Goal: Information Seeking & Learning: Check status

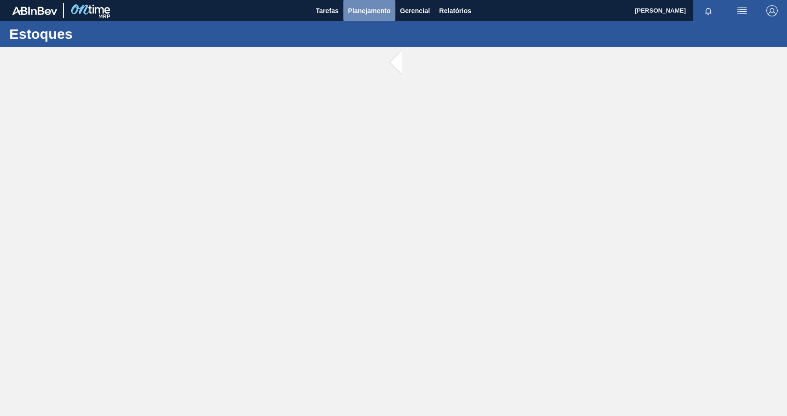
click at [363, 15] on span "Planejamento" at bounding box center [369, 10] width 43 height 11
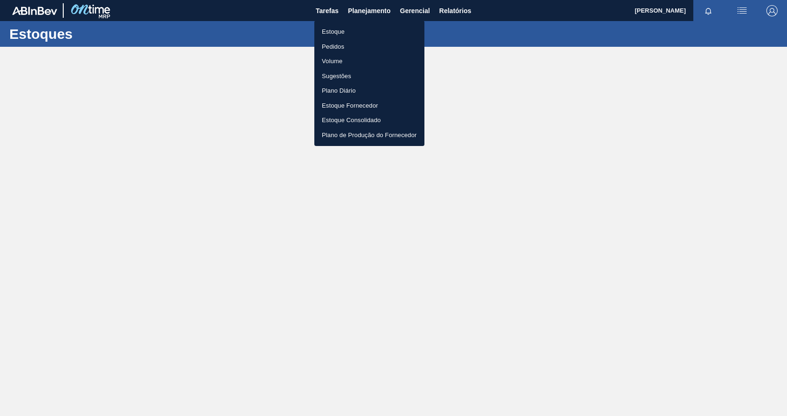
click at [343, 30] on li "Estoque" at bounding box center [369, 31] width 110 height 15
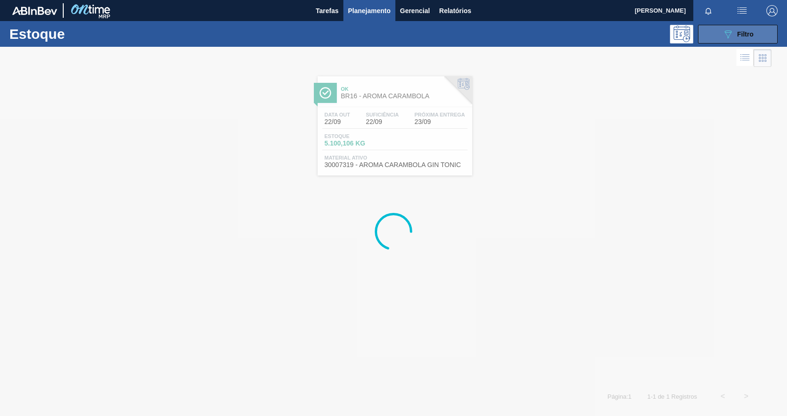
click at [737, 38] on div "089F7B8B-B2A5-4AFE-B5C0-19BA573D28AC Filtro" at bounding box center [737, 34] width 31 height 11
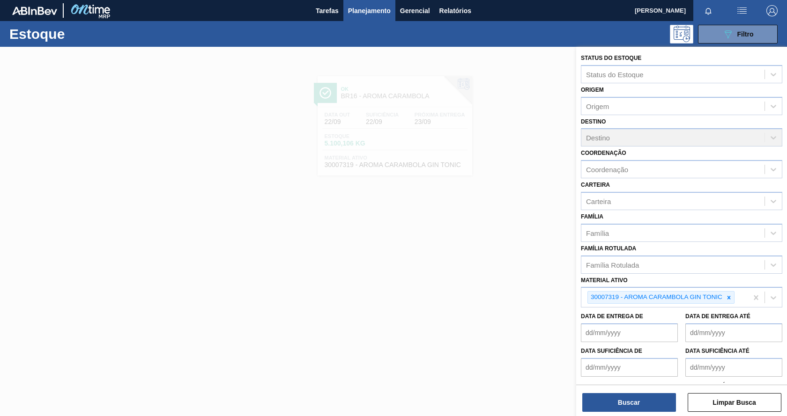
click at [729, 299] on icon at bounding box center [728, 297] width 3 height 3
paste ativo "30012598"
type ativo "30012598"
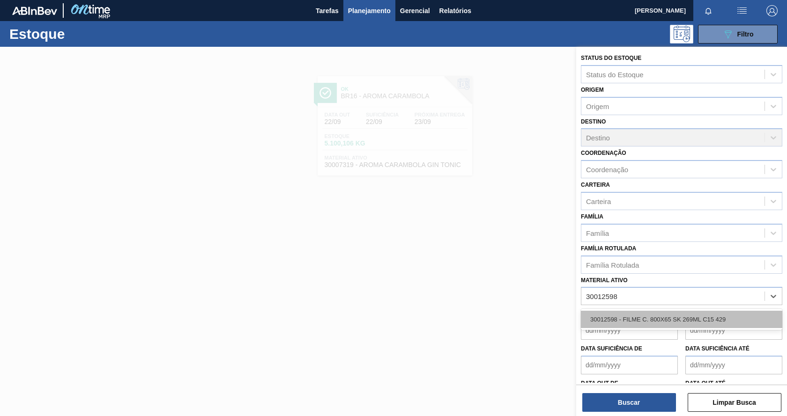
click at [654, 316] on div "30012598 - FILME C. 800X65 SK 269ML C15 429" at bounding box center [681, 319] width 201 height 17
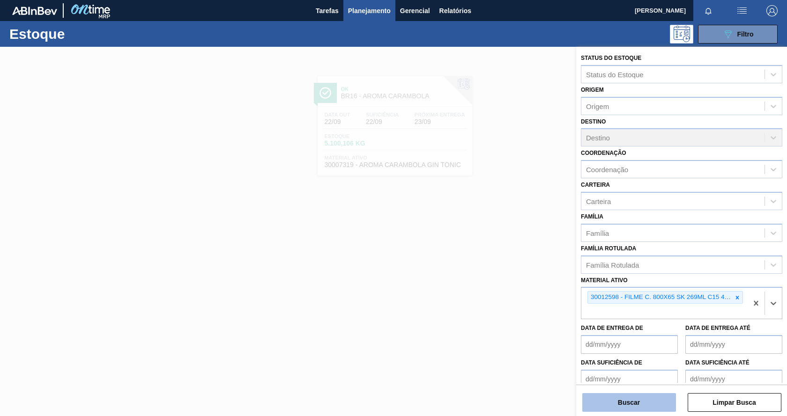
click at [630, 401] on button "Buscar" at bounding box center [629, 402] width 94 height 19
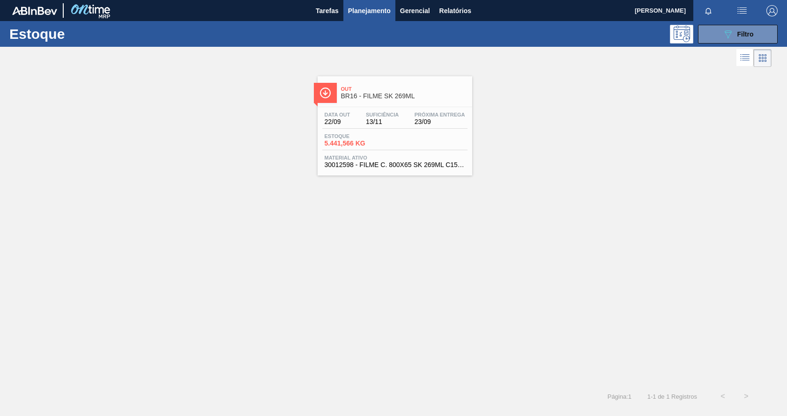
click at [411, 135] on div "Estoque 5.441,566 KG" at bounding box center [394, 141] width 145 height 17
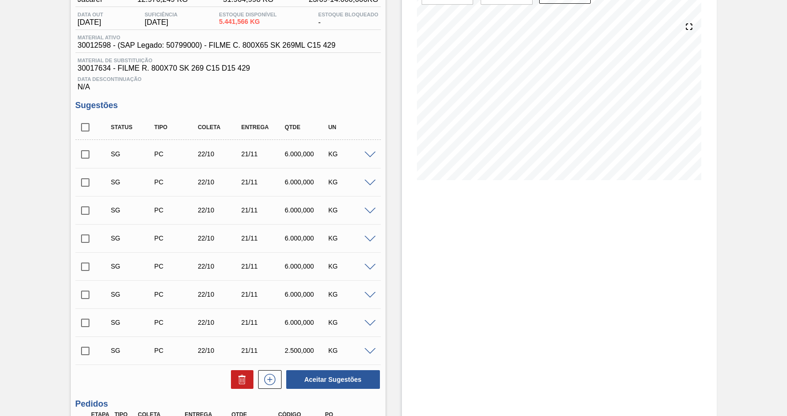
scroll to position [203, 0]
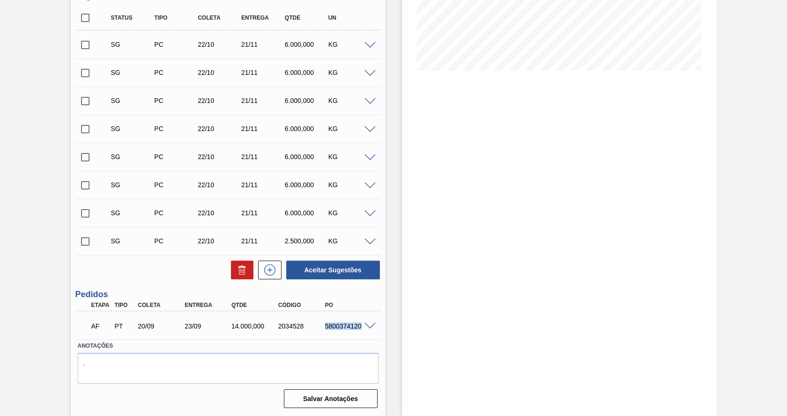
drag, startPoint x: 325, startPoint y: 327, endPoint x: 361, endPoint y: 326, distance: 35.6
click at [361, 326] on div "5800374120" at bounding box center [349, 326] width 52 height 7
copy div "5800374120"
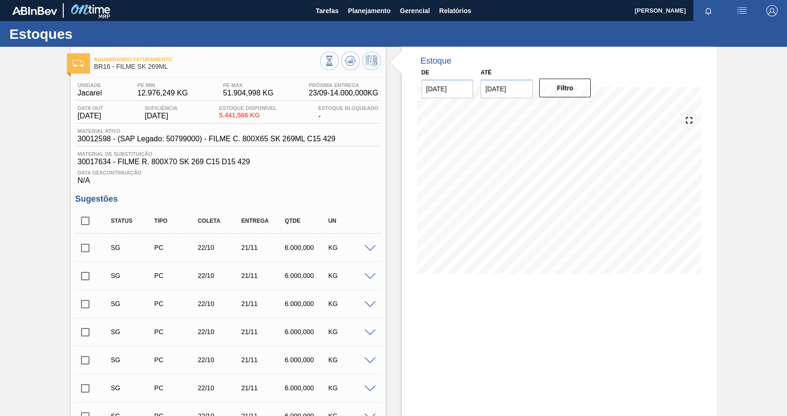
scroll to position [0, 0]
click at [365, 15] on span "Planejamento" at bounding box center [369, 10] width 43 height 11
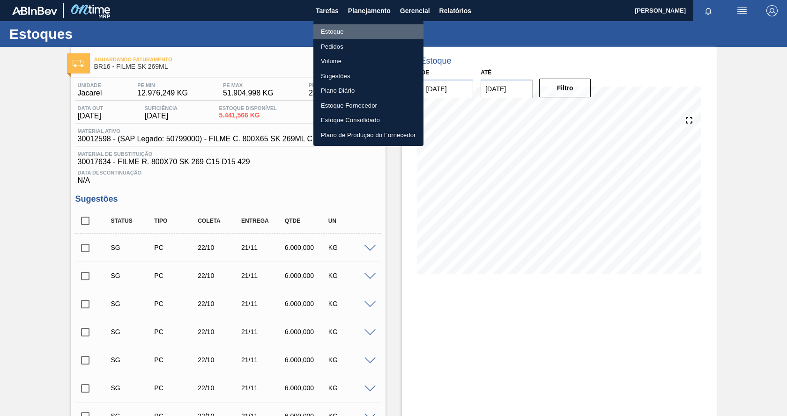
click at [341, 27] on li "Estoque" at bounding box center [368, 31] width 110 height 15
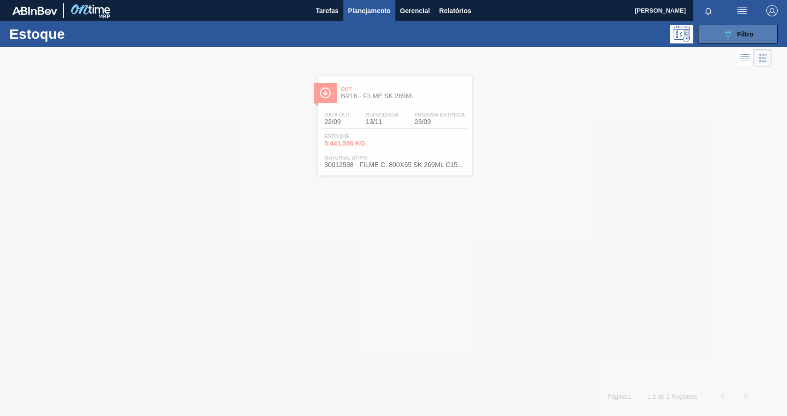
click at [726, 38] on icon "089F7B8B-B2A5-4AFE-B5C0-19BA573D28AC" at bounding box center [727, 34] width 11 height 11
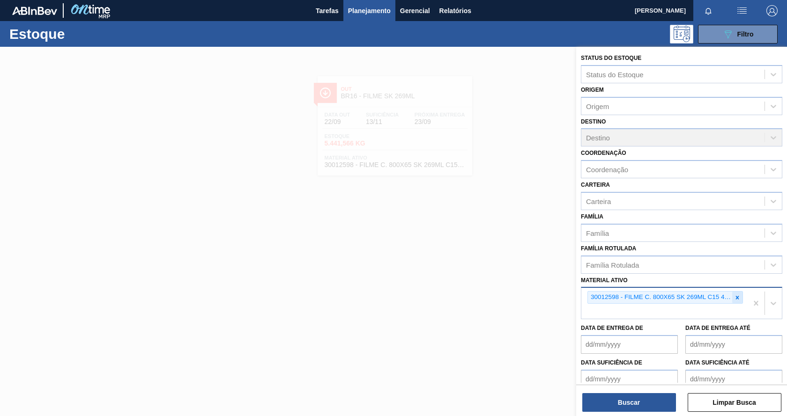
click at [736, 298] on icon at bounding box center [737, 297] width 3 height 3
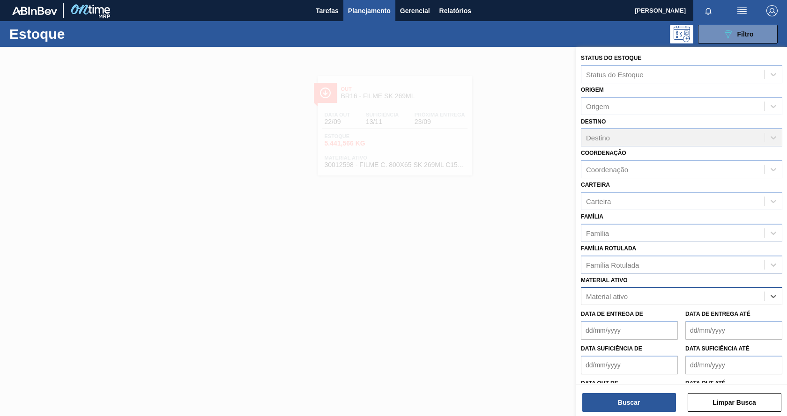
paste ativo "30012485"
type ativo "30012485"
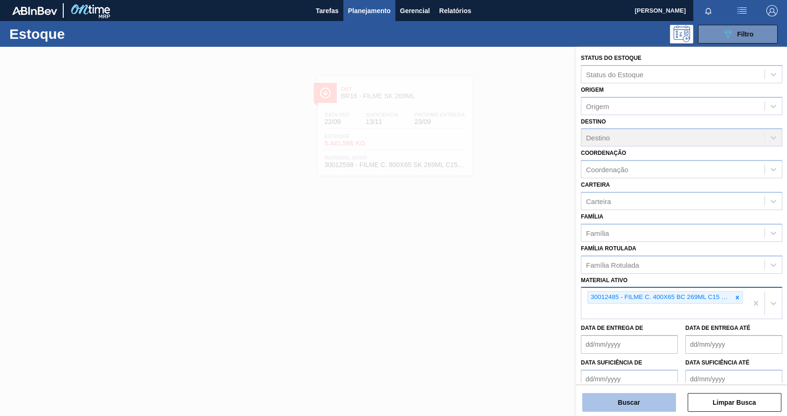
click at [664, 395] on button "Buscar" at bounding box center [629, 402] width 94 height 19
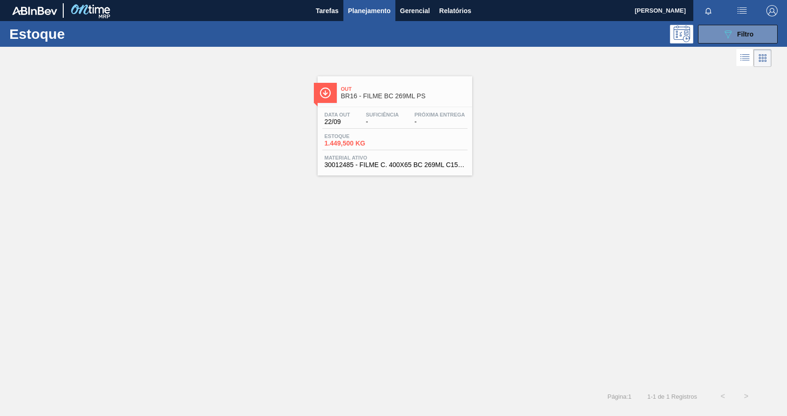
click at [410, 126] on div "Data out 22/09 Suficiência - Próxima Entrega -" at bounding box center [394, 120] width 145 height 17
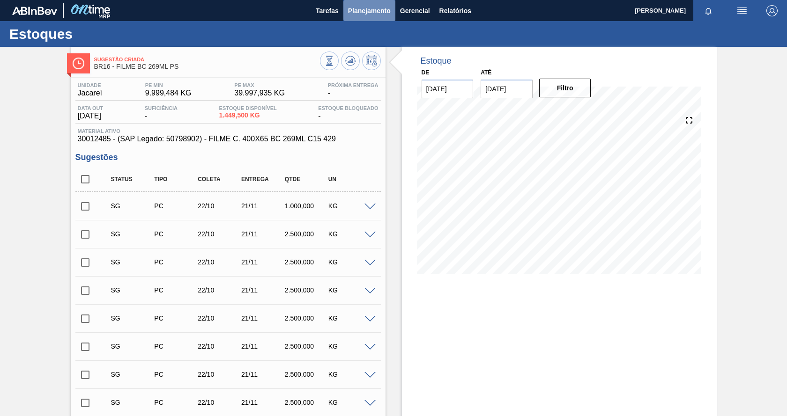
click at [355, 7] on span "Planejamento" at bounding box center [369, 10] width 43 height 11
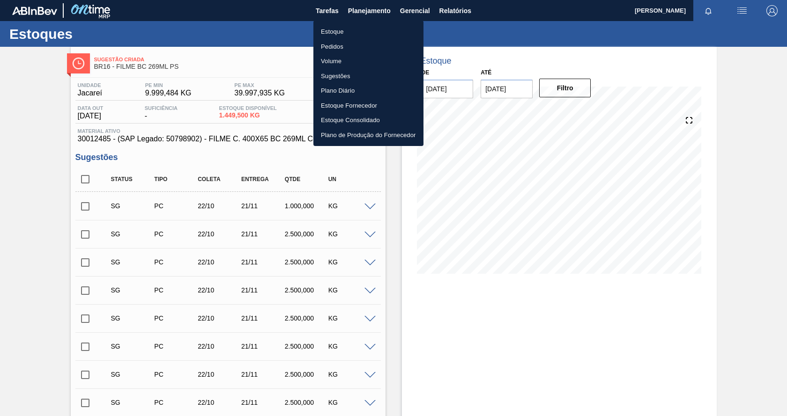
drag, startPoint x: 335, startPoint y: 33, endPoint x: 393, endPoint y: 39, distance: 58.4
click at [335, 33] on li "Estoque" at bounding box center [368, 31] width 110 height 15
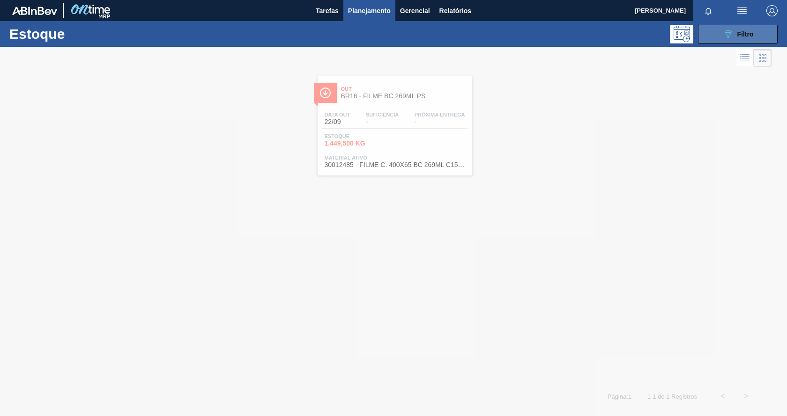
click at [727, 40] on button "089F7B8B-B2A5-4AFE-B5C0-19BA573D28AC Filtro" at bounding box center [738, 34] width 80 height 19
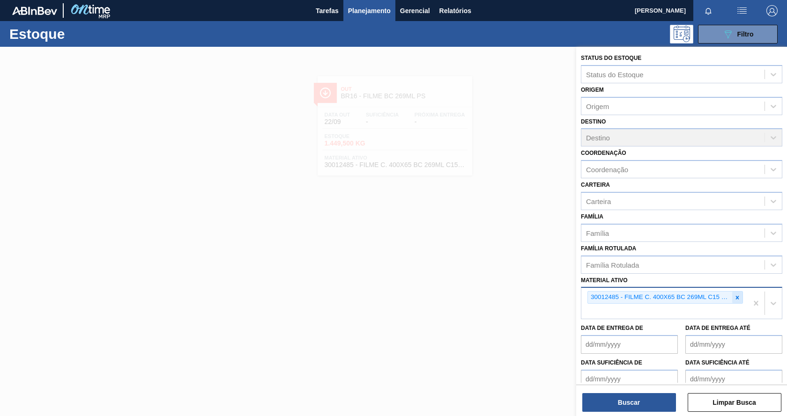
click at [736, 299] on icon at bounding box center [737, 297] width 3 height 3
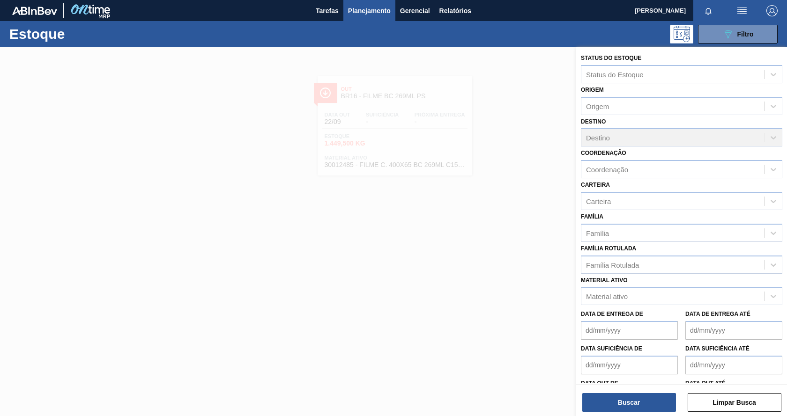
click at [699, 309] on div "Data de Entrega até" at bounding box center [733, 324] width 97 height 32
click at [684, 302] on div "Material ativo" at bounding box center [672, 297] width 183 height 14
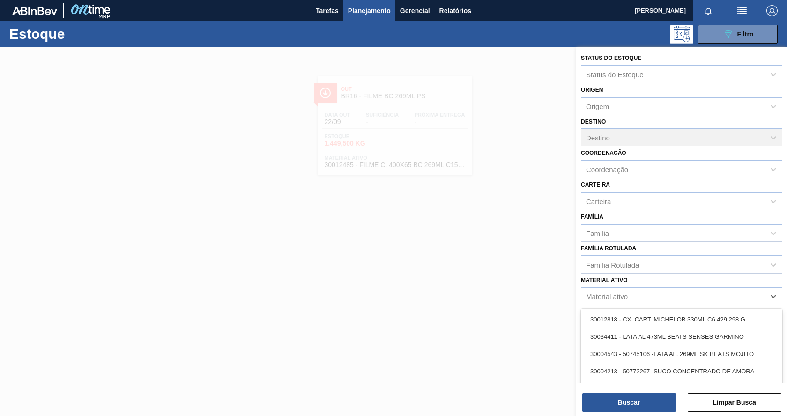
paste ativo "30012598"
type ativo "30012598"
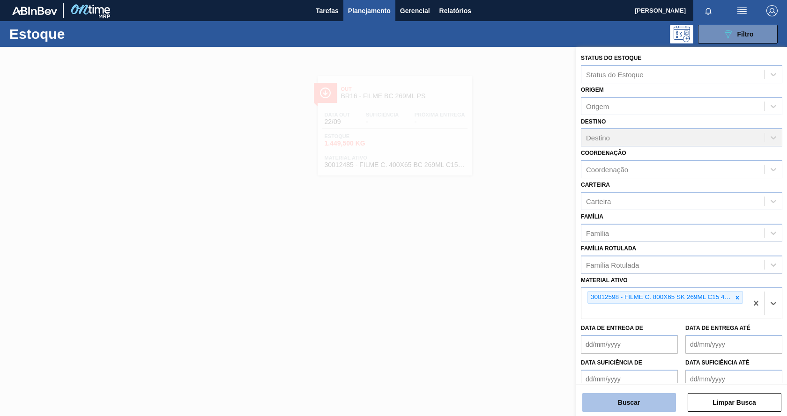
click at [614, 407] on button "Buscar" at bounding box center [629, 402] width 94 height 19
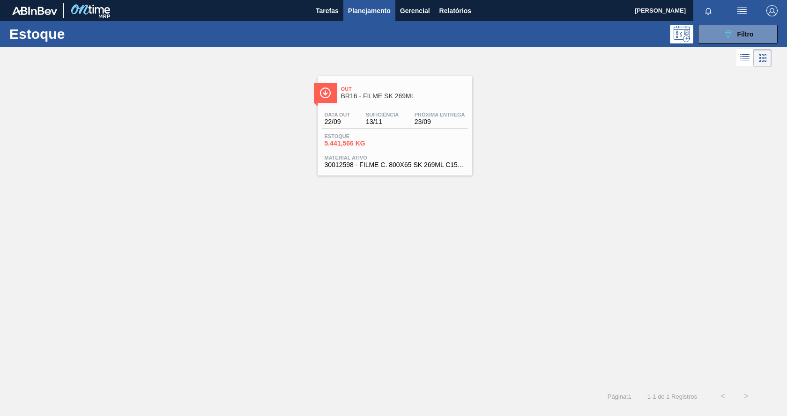
click at [372, 78] on div "Out BR16 - FILME SK 269ML" at bounding box center [395, 89] width 155 height 26
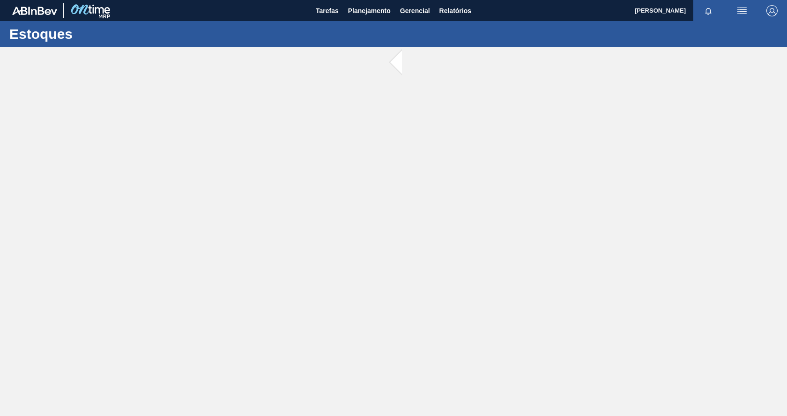
click at [376, 79] on main "Tarefas Planejamento Gerencial Relatórios [PERSON_NAME] todas como lido Estoques" at bounding box center [393, 208] width 787 height 416
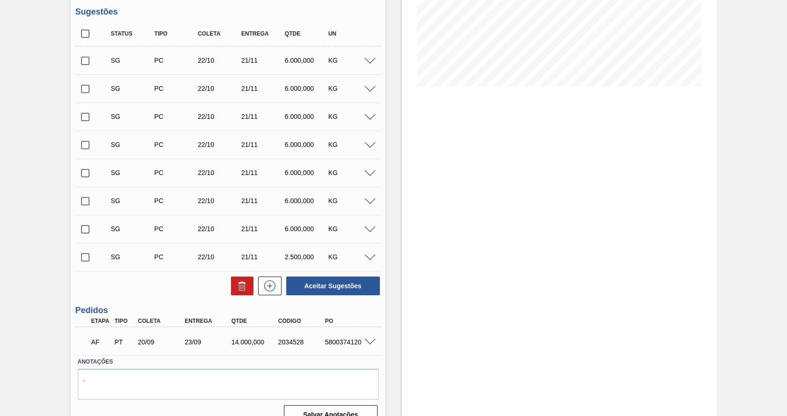
scroll to position [203, 0]
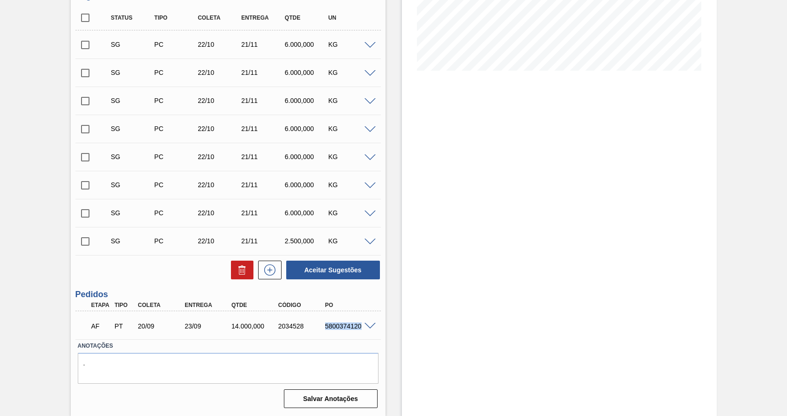
drag, startPoint x: 325, startPoint y: 325, endPoint x: 362, endPoint y: 327, distance: 37.1
click at [362, 327] on div "AF PT 20/09 23/09 14.000,000 2034528 5800374120" at bounding box center [227, 325] width 305 height 23
copy div "5800374120"
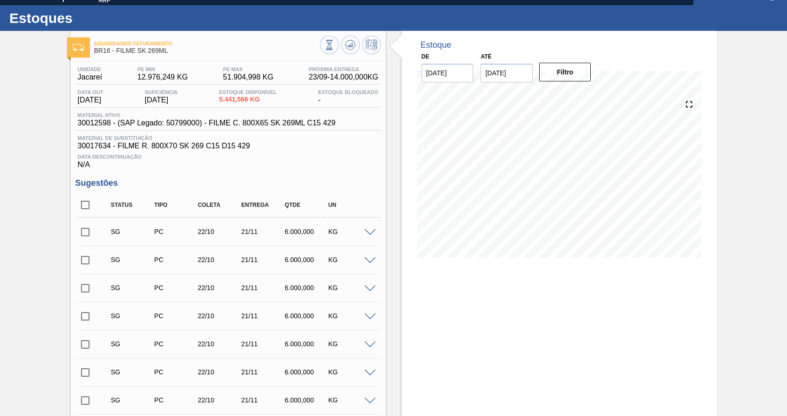
scroll to position [0, 0]
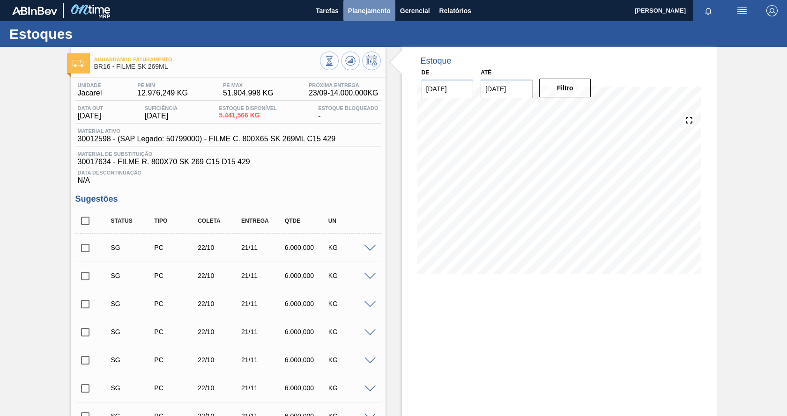
click at [361, 11] on span "Planejamento" at bounding box center [369, 10] width 43 height 11
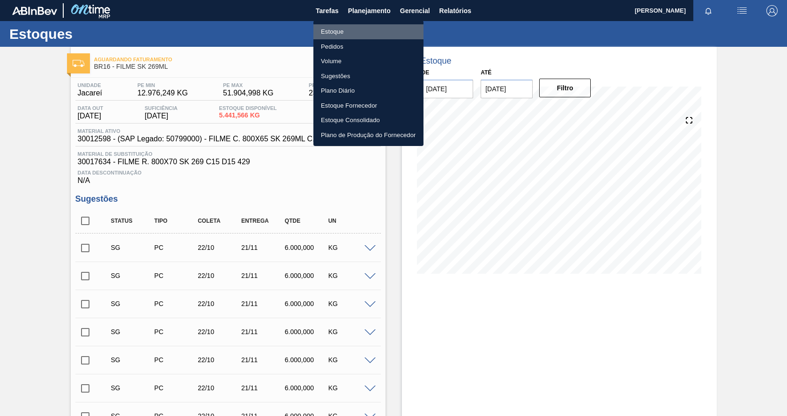
click at [334, 34] on li "Estoque" at bounding box center [368, 31] width 110 height 15
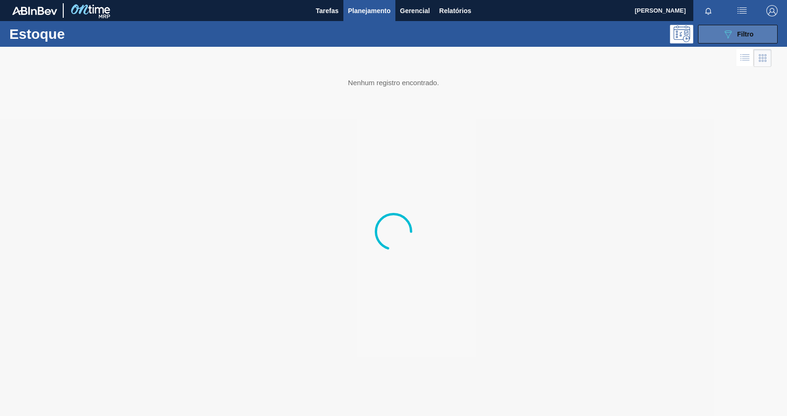
click at [731, 40] on button "089F7B8B-B2A5-4AFE-B5C0-19BA573D28AC Filtro" at bounding box center [738, 34] width 80 height 19
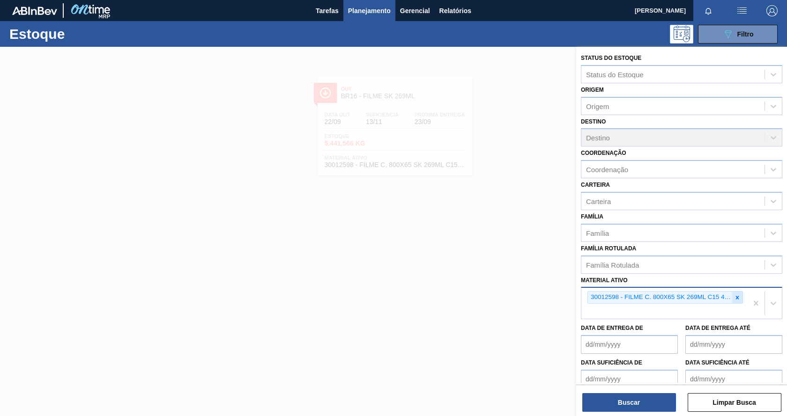
click at [735, 299] on icon at bounding box center [737, 298] width 7 height 7
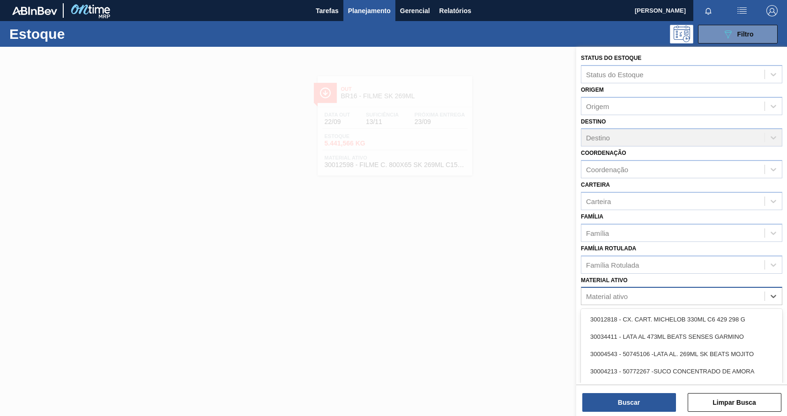
drag, startPoint x: 695, startPoint y: 302, endPoint x: 687, endPoint y: 302, distance: 8.4
click at [688, 303] on div "Material ativo" at bounding box center [672, 297] width 183 height 14
paste ativo "30012546"
type ativo "30012546"
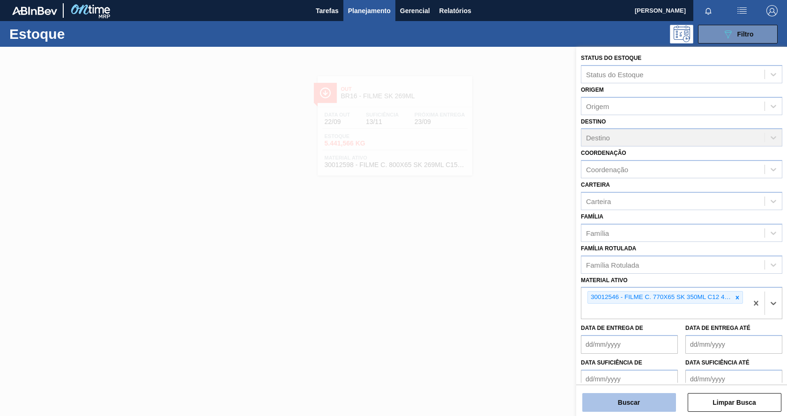
click at [636, 404] on button "Buscar" at bounding box center [629, 402] width 94 height 19
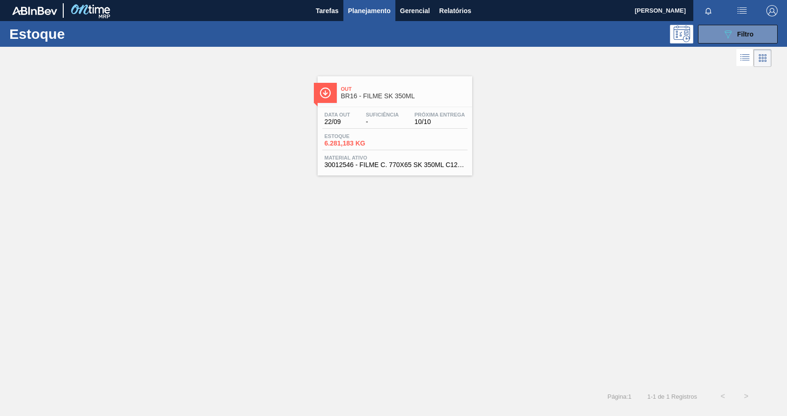
click at [406, 162] on span "30012546 - FILME C. 770X65 SK 350ML C12 429" at bounding box center [395, 165] width 141 height 7
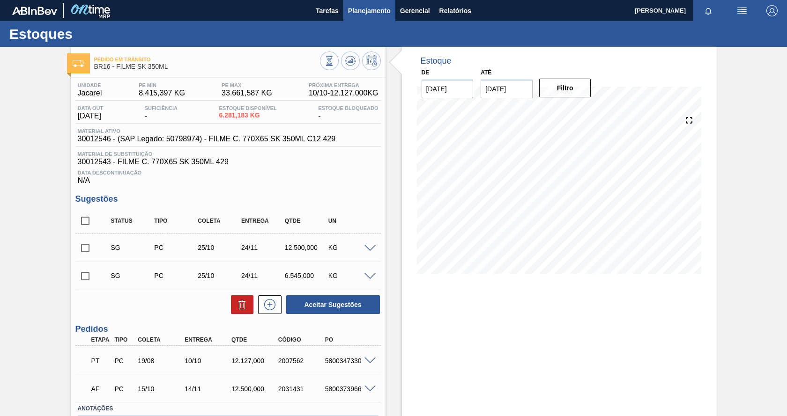
click at [373, 9] on span "Planejamento" at bounding box center [369, 10] width 43 height 11
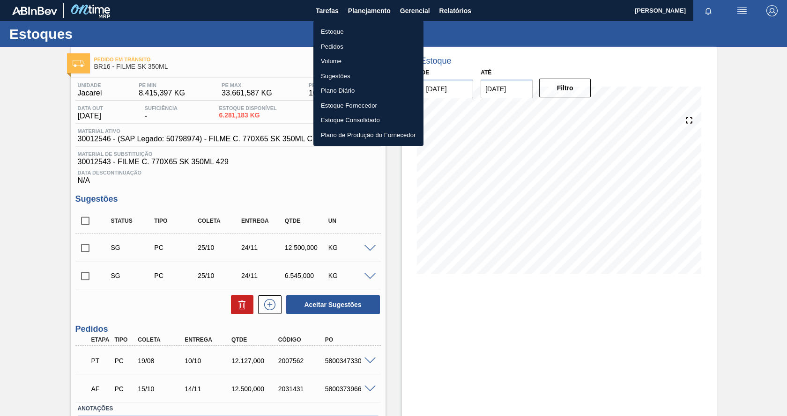
click at [338, 25] on li "Estoque" at bounding box center [368, 31] width 110 height 15
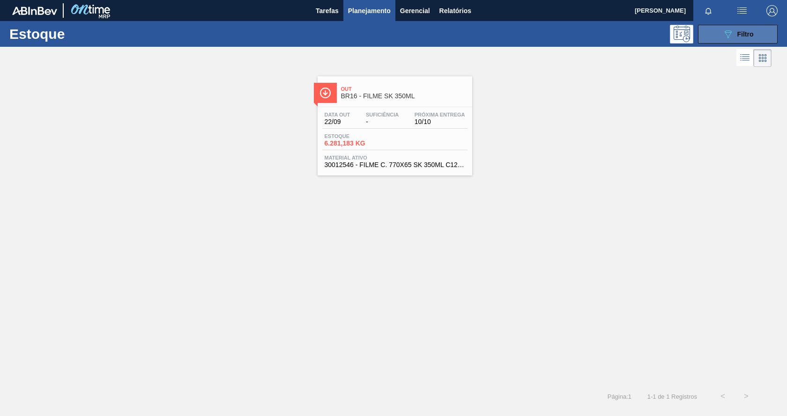
click at [715, 33] on button "089F7B8B-B2A5-4AFE-B5C0-19BA573D28AC Filtro" at bounding box center [738, 34] width 80 height 19
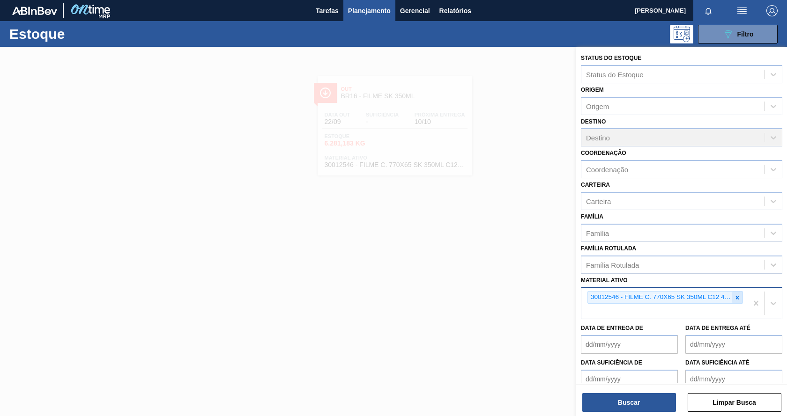
click at [737, 296] on icon at bounding box center [737, 298] width 7 height 7
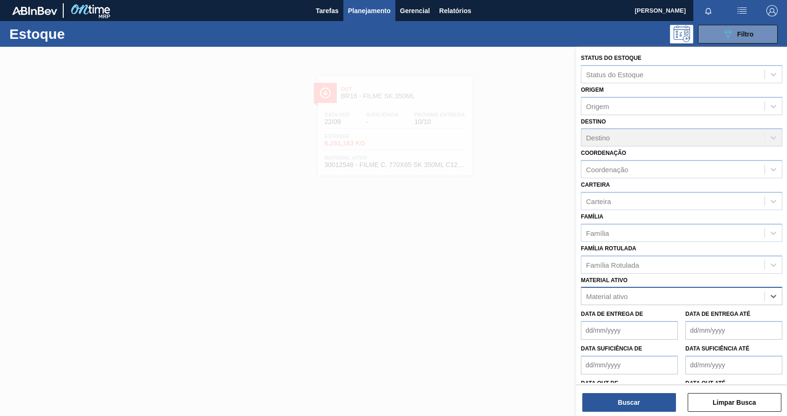
paste ativo "30012510"
type ativo "30012510"
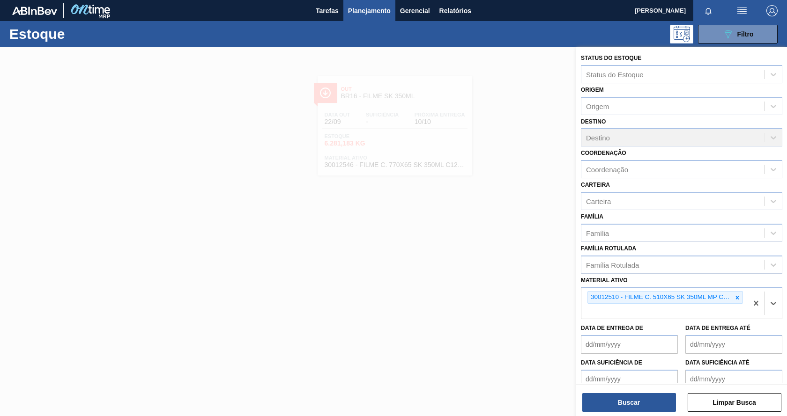
click at [636, 412] on div "Status do Estoque Status do Estoque Origem Origem Destino Destino Coordenação C…" at bounding box center [681, 232] width 211 height 371
click at [635, 404] on button "Buscar" at bounding box center [629, 402] width 94 height 19
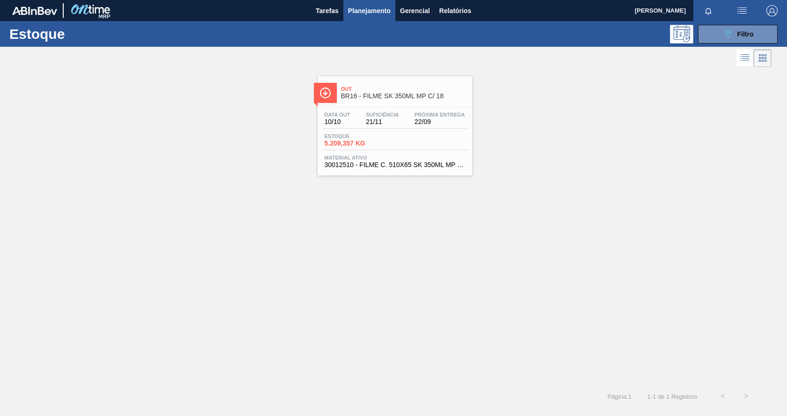
click at [434, 134] on div "Estoque 5.209,357 KG" at bounding box center [394, 141] width 145 height 17
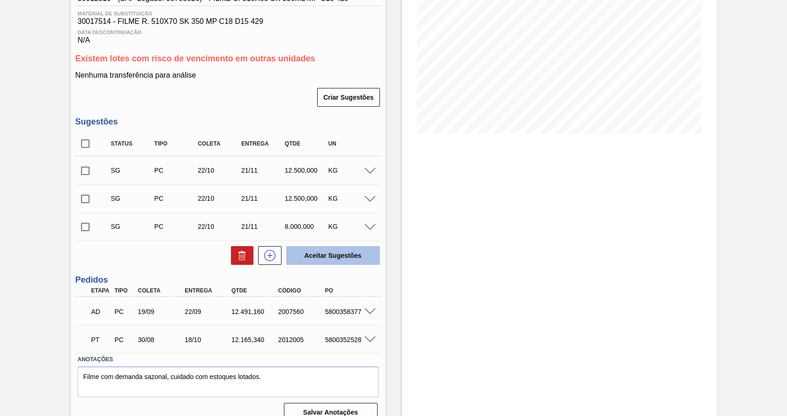
scroll to position [154, 0]
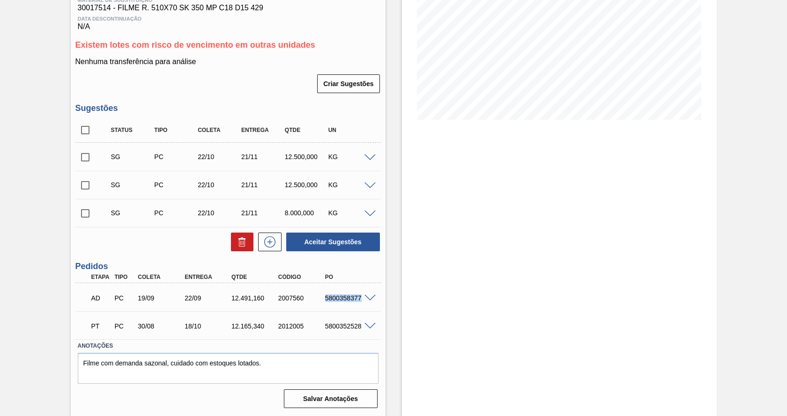
drag, startPoint x: 324, startPoint y: 298, endPoint x: 360, endPoint y: 291, distance: 36.3
click at [360, 291] on div "AD PC 19/09 22/09 12.491,160 2007560 5800358377" at bounding box center [225, 297] width 281 height 19
copy div "5800358377"
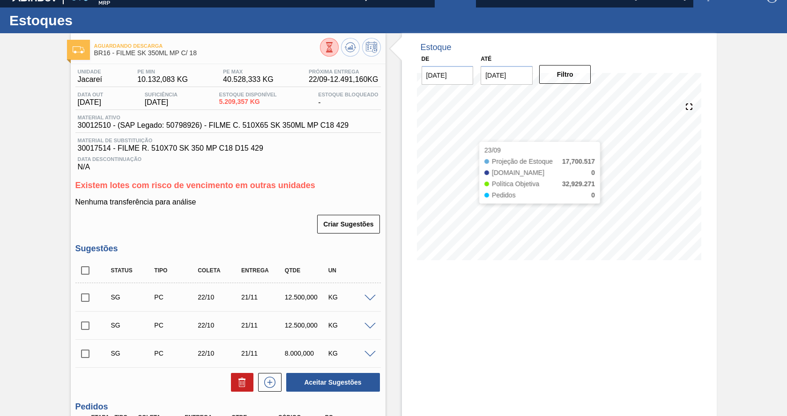
scroll to position [0, 0]
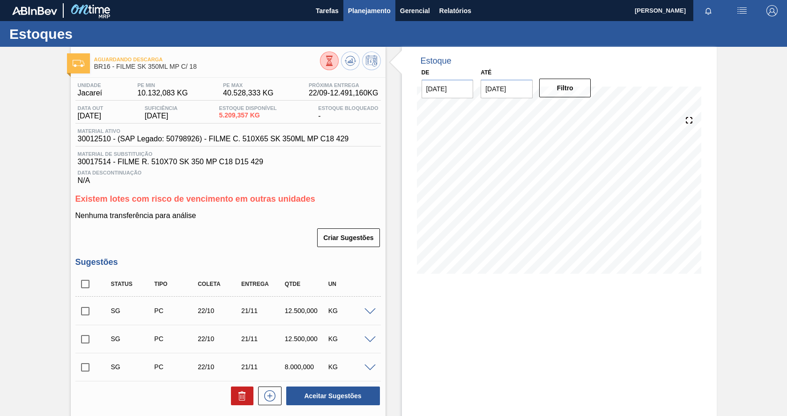
click at [369, 14] on span "Planejamento" at bounding box center [369, 10] width 43 height 11
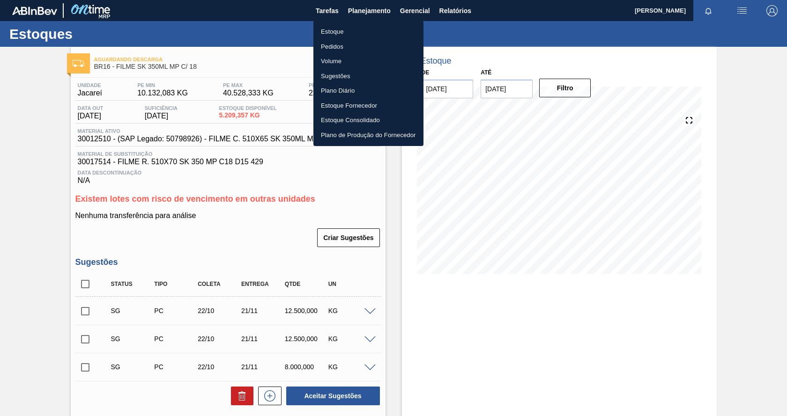
click at [334, 29] on li "Estoque" at bounding box center [368, 31] width 110 height 15
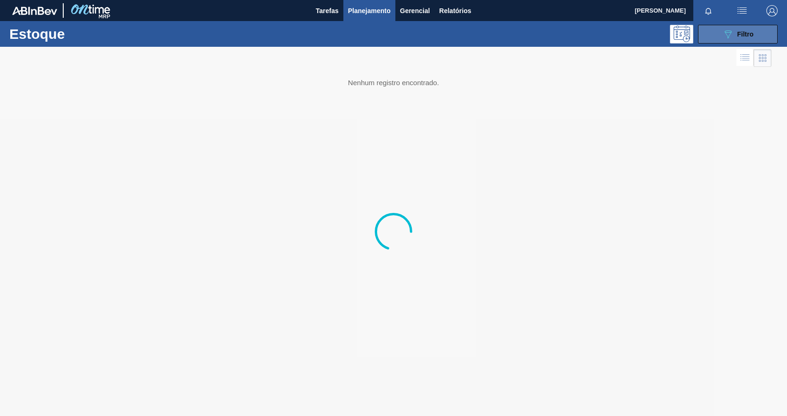
click at [734, 33] on div "089F7B8B-B2A5-4AFE-B5C0-19BA573D28AC Filtro" at bounding box center [737, 34] width 31 height 11
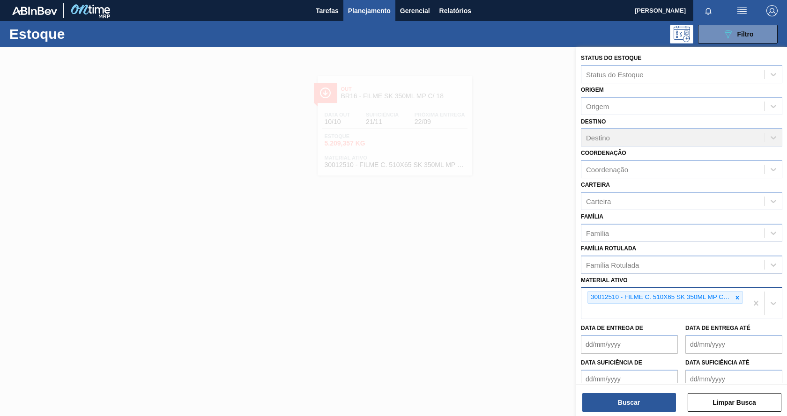
click at [737, 299] on div at bounding box center [737, 298] width 10 height 12
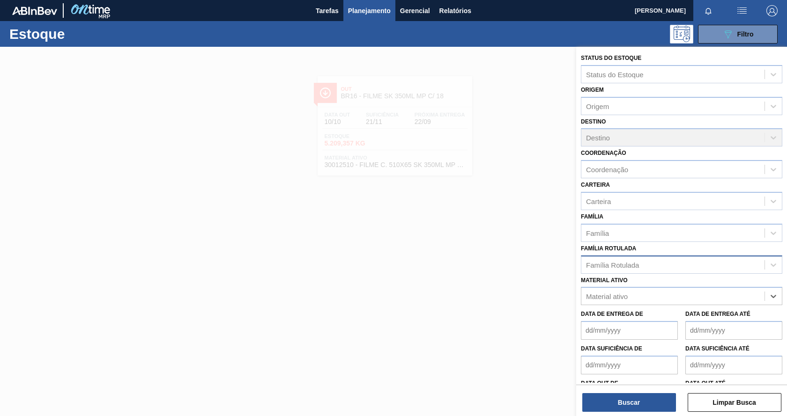
paste ativo "30012506"
type ativo "30012506"
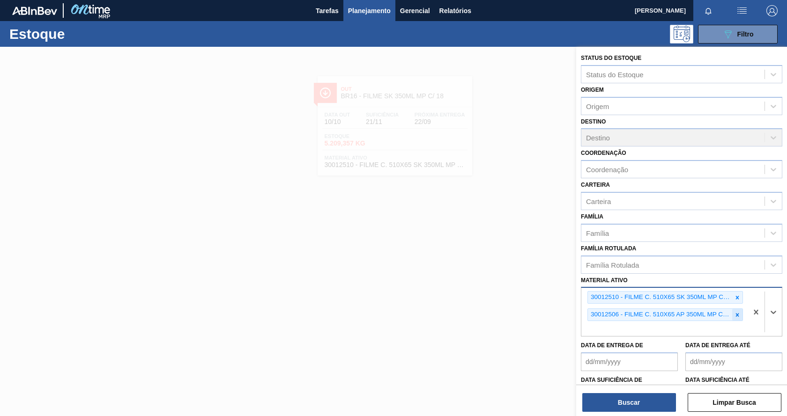
click at [736, 315] on icon at bounding box center [737, 314] width 3 height 3
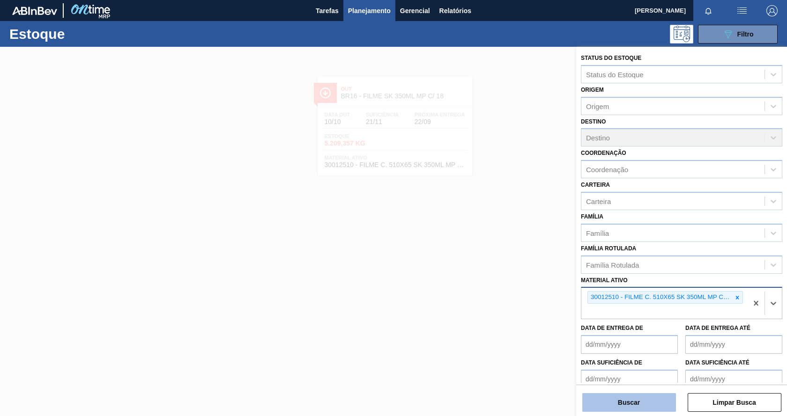
click at [645, 397] on div "Buscar Limpar Busca" at bounding box center [681, 398] width 211 height 26
click at [641, 406] on button "Buscar" at bounding box center [629, 402] width 94 height 19
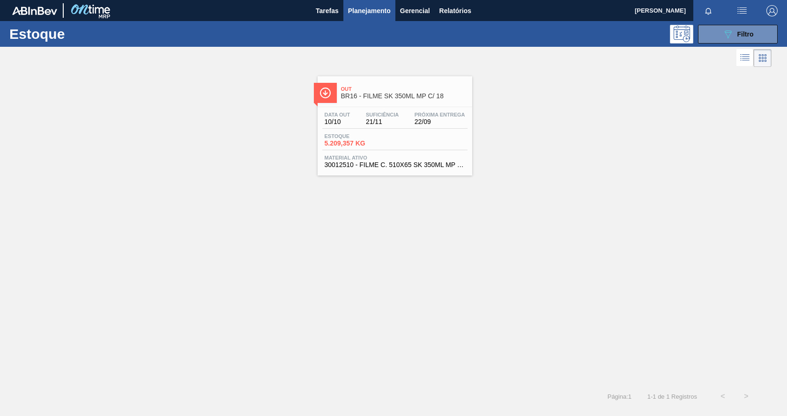
click at [370, 140] on span "5.209,357 KG" at bounding box center [358, 143] width 66 height 7
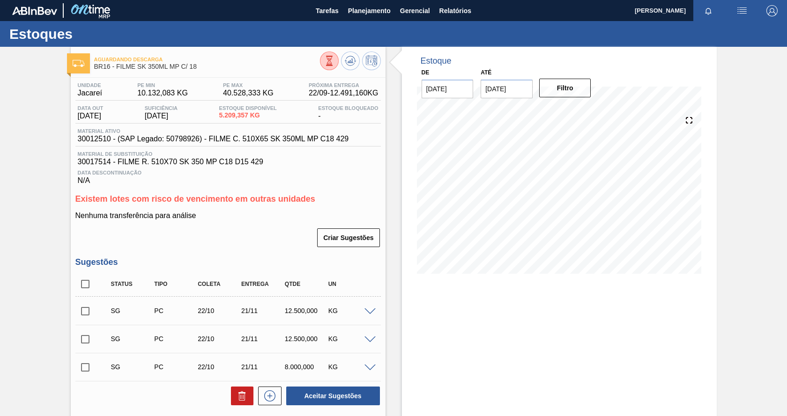
scroll to position [154, 0]
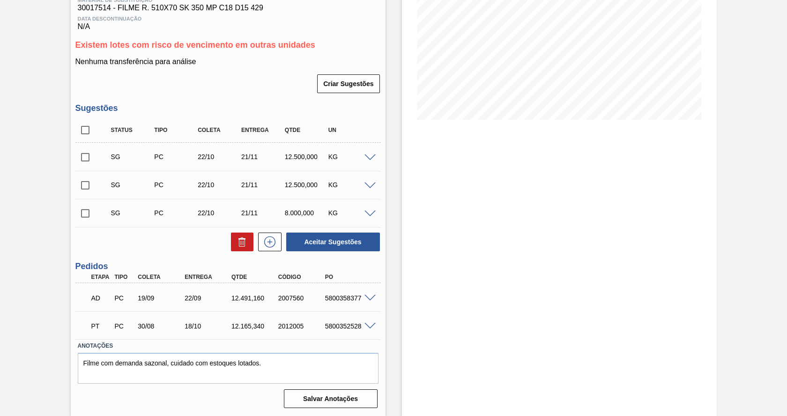
click at [325, 301] on div "5800358377" at bounding box center [349, 298] width 52 height 7
drag, startPoint x: 323, startPoint y: 299, endPoint x: 360, endPoint y: 293, distance: 37.6
click at [360, 293] on div "AD PC 19/09 22/09 12.491,160 2007560 5800358377" at bounding box center [225, 297] width 281 height 19
copy div "5800358377"
click at [348, 296] on div "5800358377" at bounding box center [349, 298] width 52 height 7
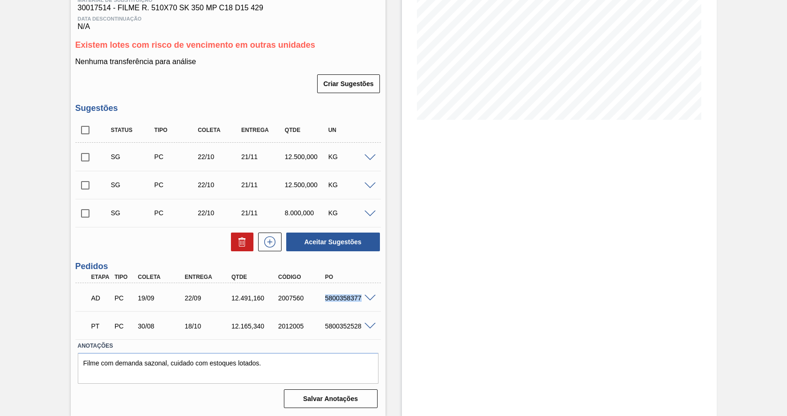
click at [326, 297] on div "5800358377" at bounding box center [349, 298] width 52 height 7
drag, startPoint x: 316, startPoint y: 303, endPoint x: 311, endPoint y: 304, distance: 5.3
click at [314, 304] on div "AD PC 19/09 22/09 12.491,160 2007560 5800358377" at bounding box center [225, 297] width 281 height 19
drag, startPoint x: 325, startPoint y: 296, endPoint x: 363, endPoint y: 298, distance: 38.5
click at [363, 298] on div "AD PC 19/09 22/09 12.491,160 2007560 5800358377" at bounding box center [227, 297] width 305 height 23
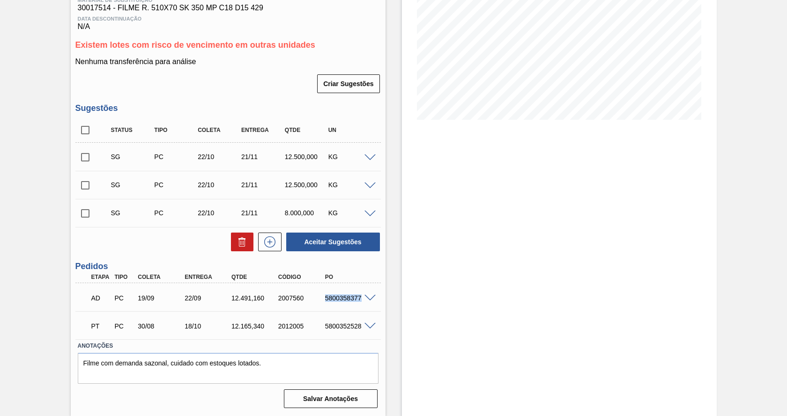
copy div "5800358377"
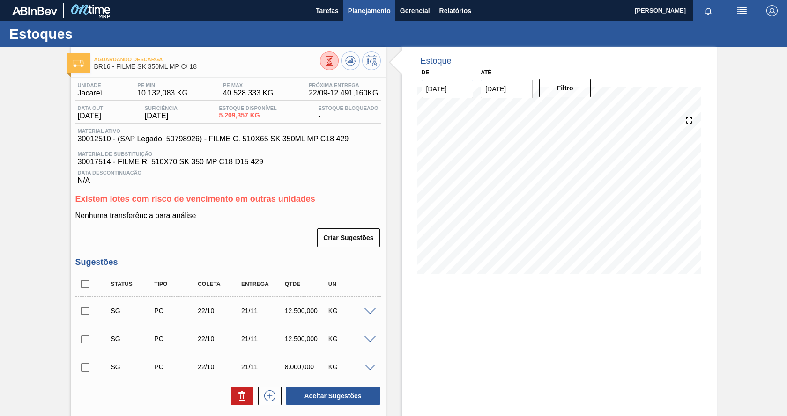
click at [368, 9] on span "Planejamento" at bounding box center [369, 10] width 43 height 11
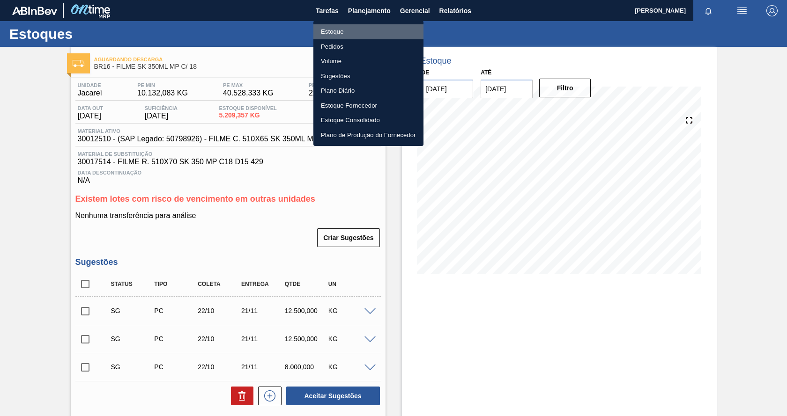
click at [338, 26] on li "Estoque" at bounding box center [368, 31] width 110 height 15
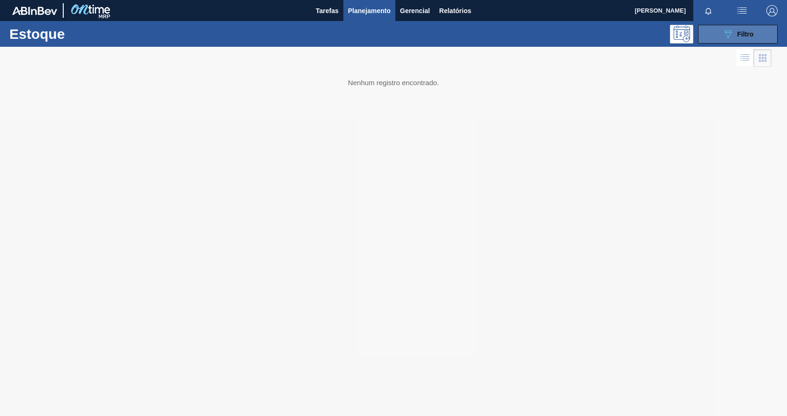
click at [743, 37] on span "Filtro" at bounding box center [745, 33] width 16 height 7
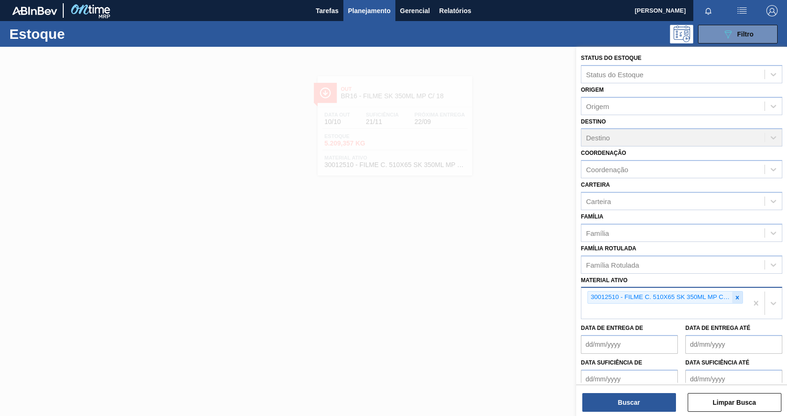
click at [738, 299] on icon at bounding box center [737, 298] width 7 height 7
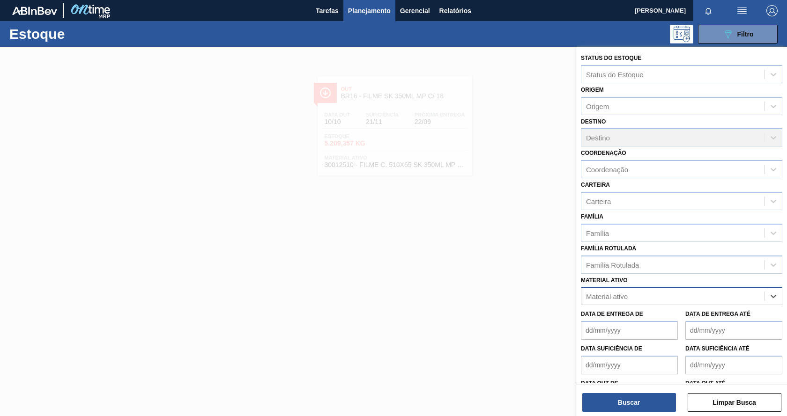
paste ativo "30012598"
type ativo "30012598"
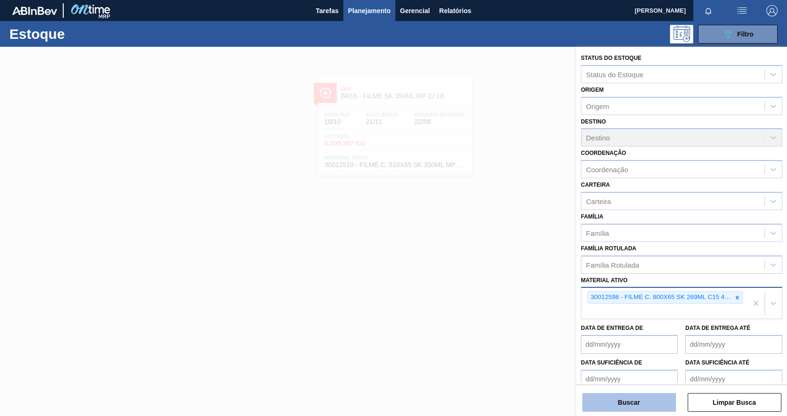
click at [613, 405] on button "Buscar" at bounding box center [629, 402] width 94 height 19
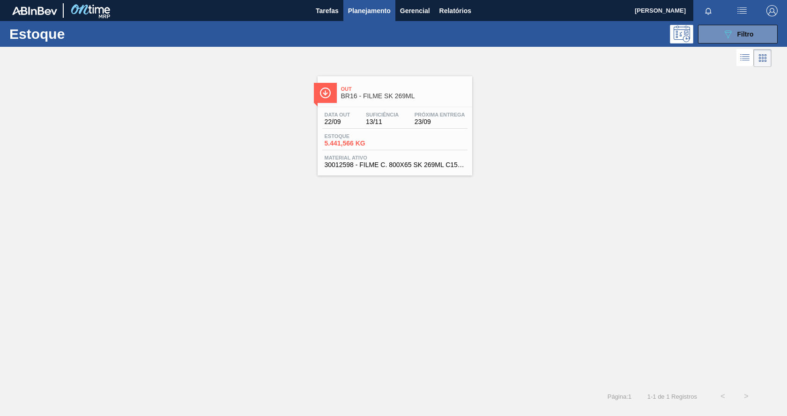
click at [390, 139] on div "Estoque 5.441,566 KG" at bounding box center [357, 140] width 70 height 14
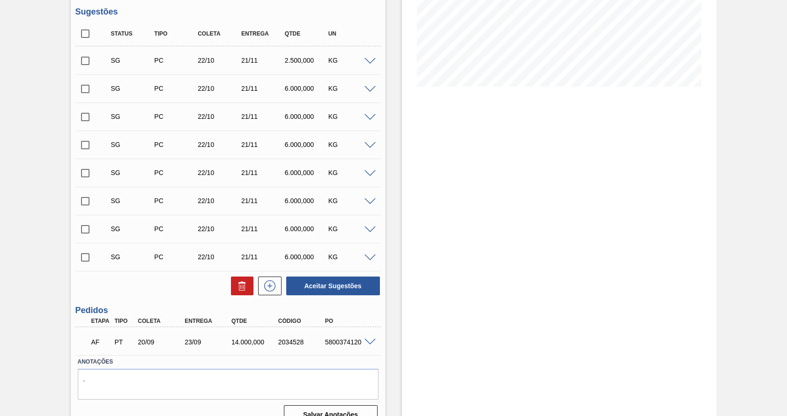
scroll to position [203, 0]
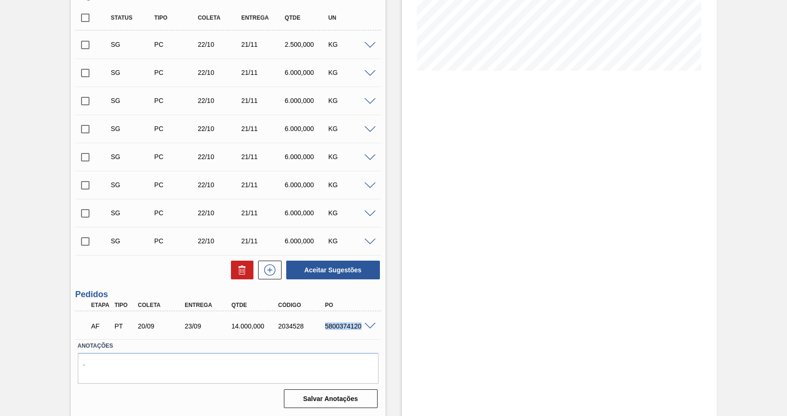
drag, startPoint x: 323, startPoint y: 330, endPoint x: 363, endPoint y: 321, distance: 40.8
click at [363, 321] on div "AF PT 20/09 23/09 14.000,000 2034528 5800374120" at bounding box center [225, 325] width 281 height 19
copy div "5800374120"
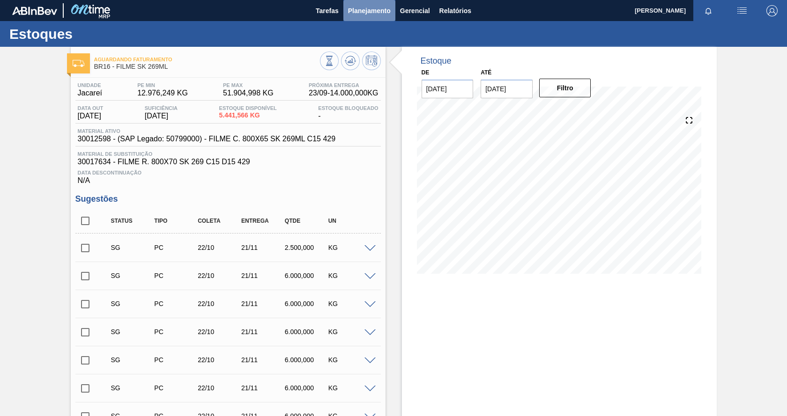
click at [373, 7] on span "Planejamento" at bounding box center [369, 10] width 43 height 11
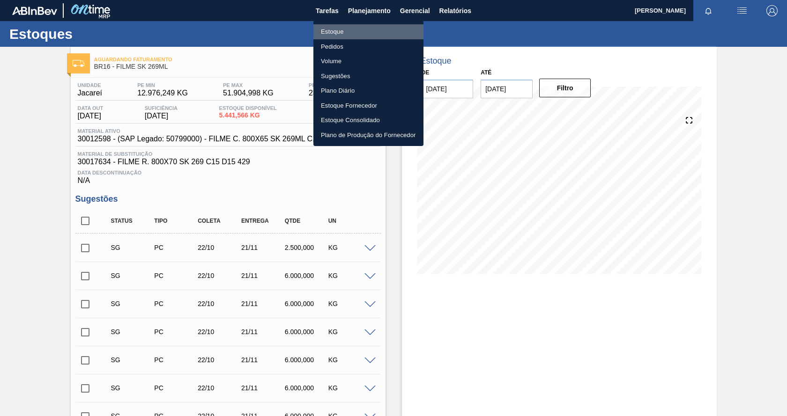
click at [341, 34] on li "Estoque" at bounding box center [368, 31] width 110 height 15
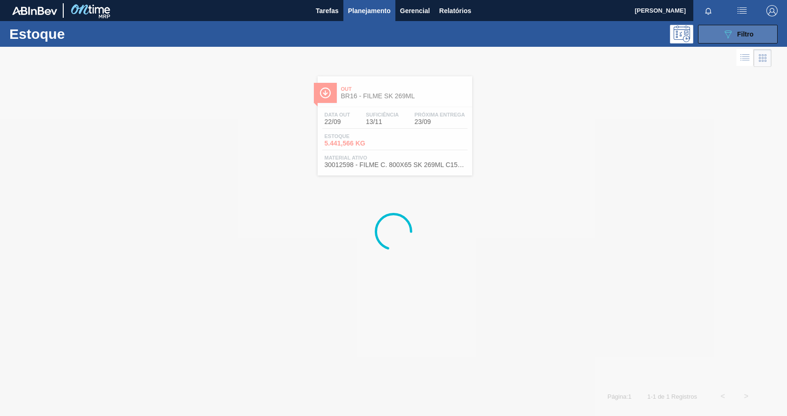
click at [720, 38] on button "089F7B8B-B2A5-4AFE-B5C0-19BA573D28AC Filtro" at bounding box center [738, 34] width 80 height 19
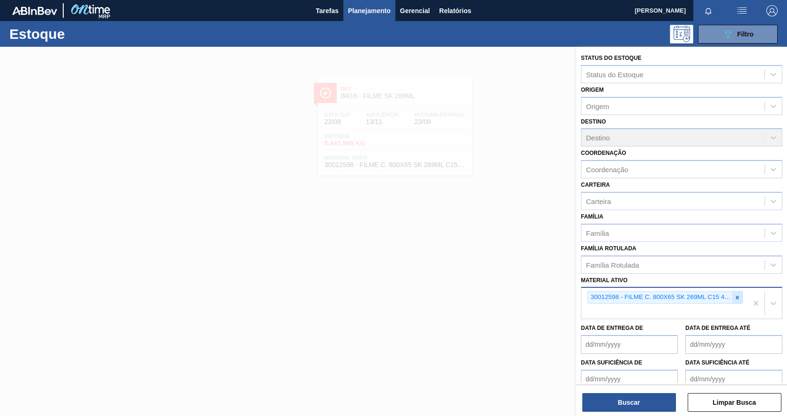
click at [735, 300] on icon at bounding box center [737, 298] width 7 height 7
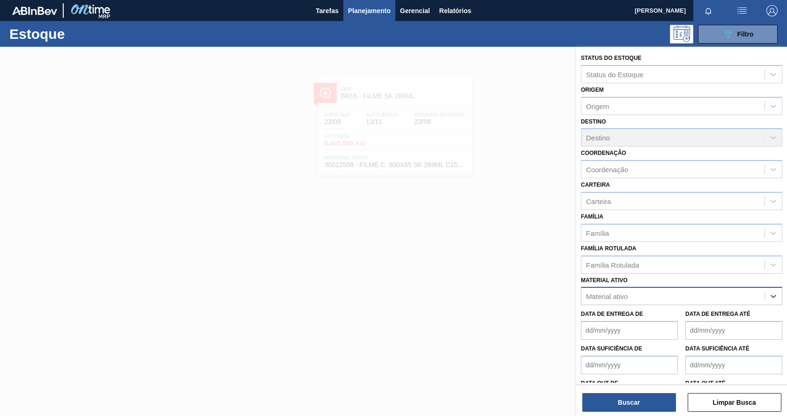
paste ativo "30012546"
type ativo "30012546"
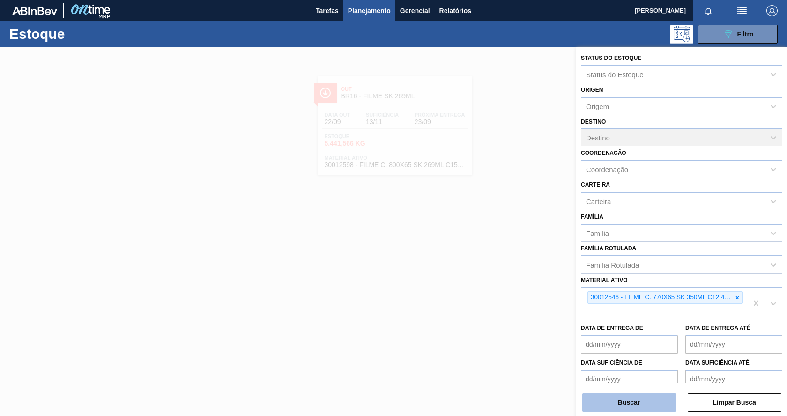
click at [658, 406] on button "Buscar" at bounding box center [629, 402] width 94 height 19
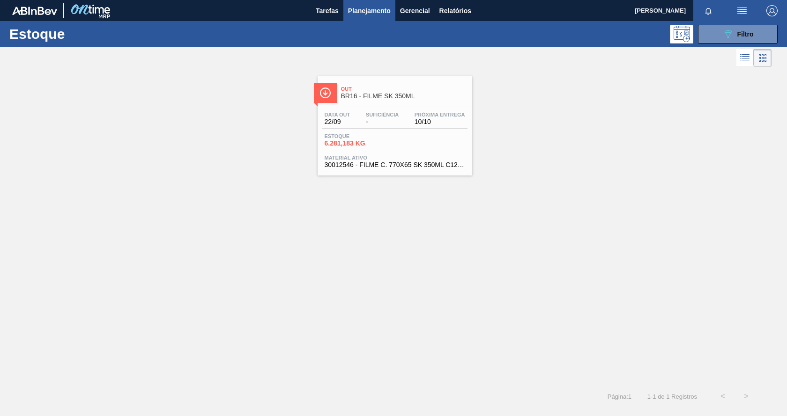
click at [426, 90] on span "Out" at bounding box center [404, 89] width 126 height 6
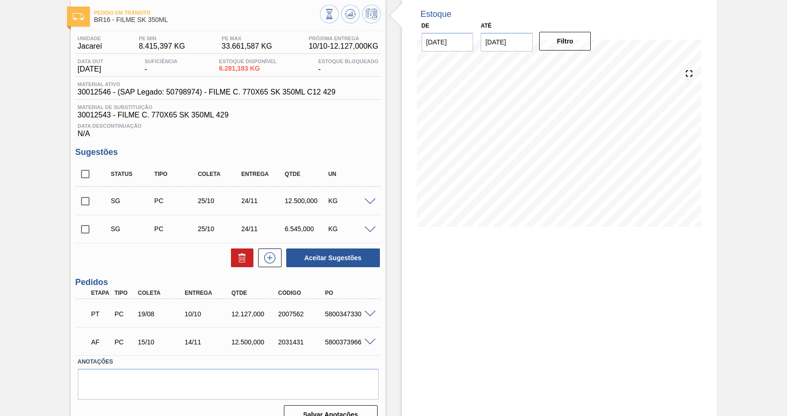
scroll to position [63, 0]
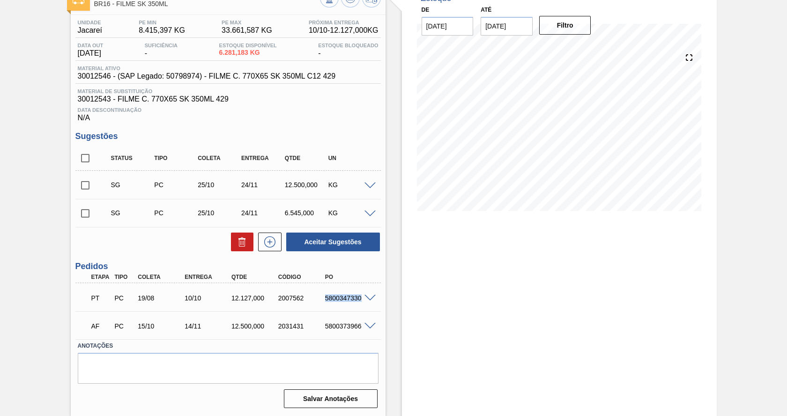
drag, startPoint x: 323, startPoint y: 301, endPoint x: 360, endPoint y: 299, distance: 37.5
click at [360, 299] on div "5800347330" at bounding box center [349, 298] width 52 height 7
copy div "5800347330"
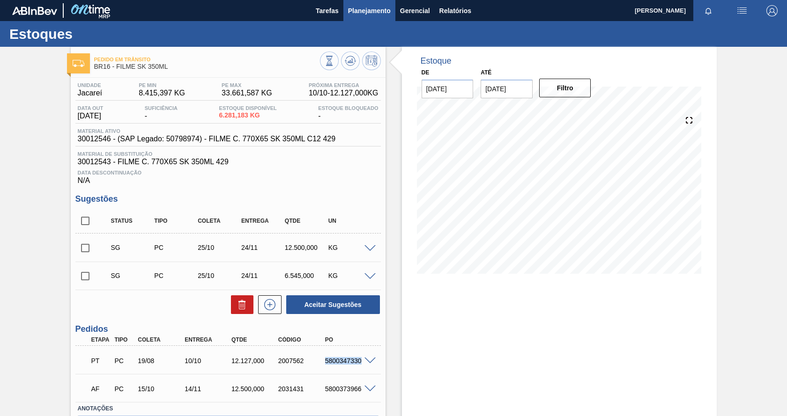
click at [372, 14] on span "Planejamento" at bounding box center [369, 10] width 43 height 11
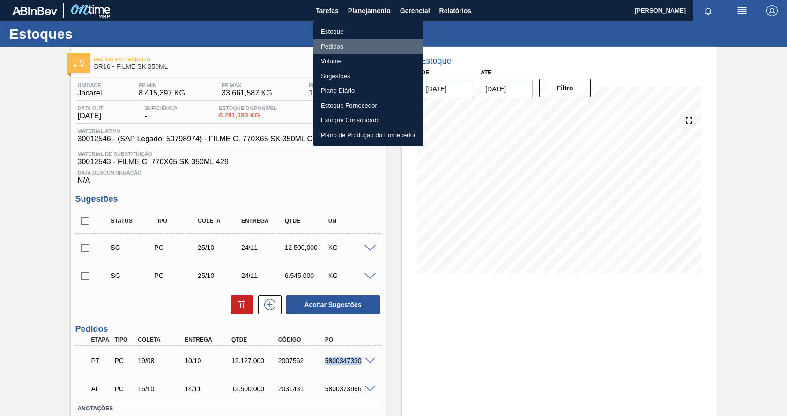
click at [341, 43] on li "Pedidos" at bounding box center [368, 46] width 110 height 15
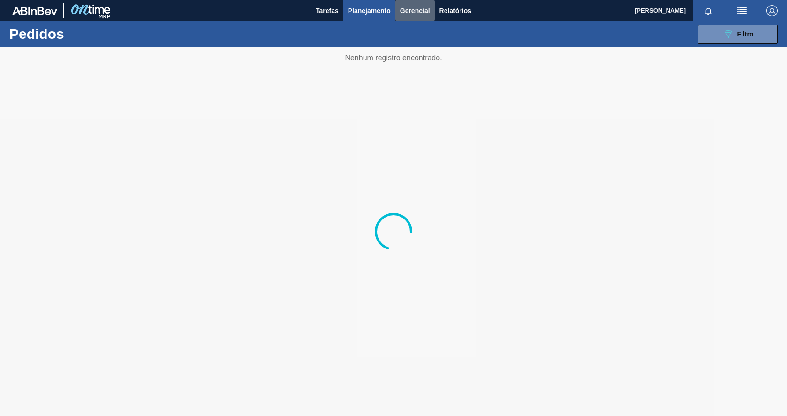
drag, startPoint x: 396, startPoint y: 11, endPoint x: 382, endPoint y: 12, distance: 14.1
click at [394, 12] on div "Tarefas Planejamento Gerencial Relatórios" at bounding box center [393, 10] width 787 height 21
click at [382, 12] on span "Planejamento" at bounding box center [369, 10] width 43 height 11
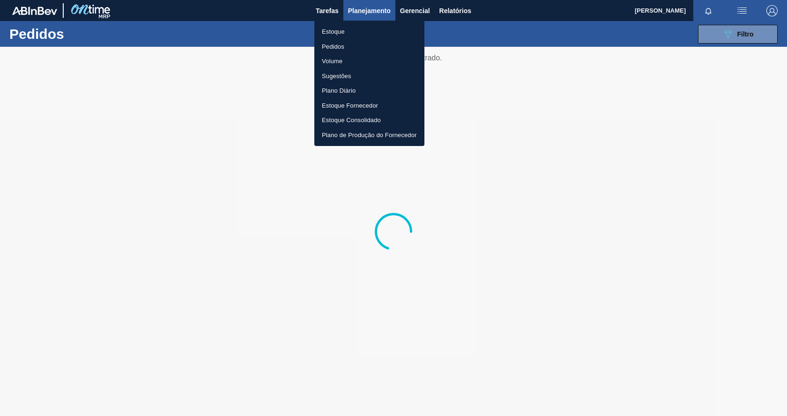
click at [341, 37] on li "Estoque" at bounding box center [369, 31] width 110 height 15
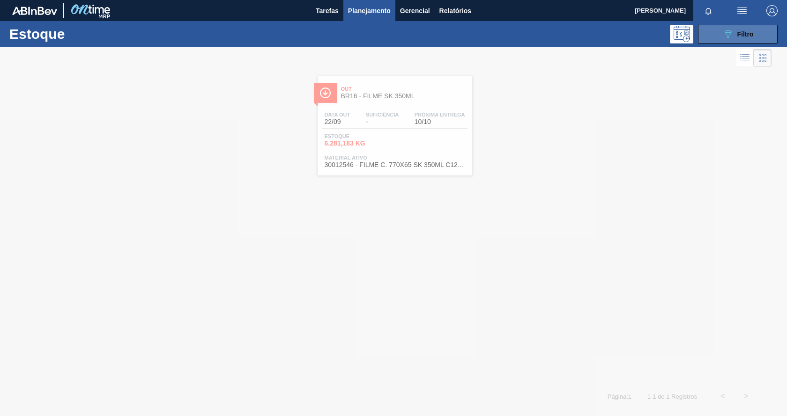
click at [727, 31] on icon "089F7B8B-B2A5-4AFE-B5C0-19BA573D28AC" at bounding box center [727, 34] width 11 height 11
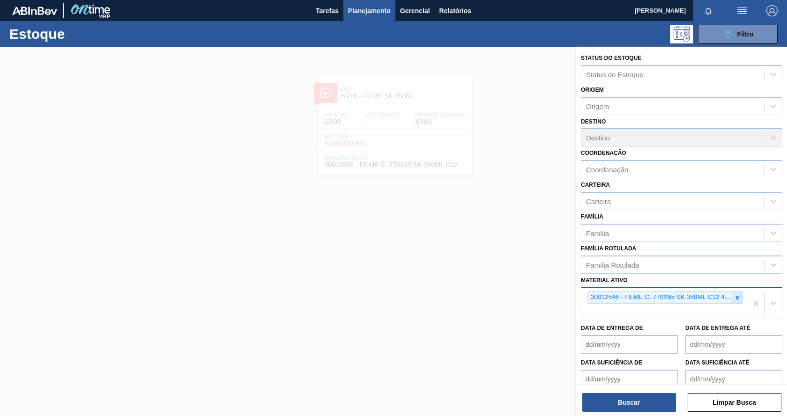
click at [737, 295] on icon at bounding box center [737, 298] width 7 height 7
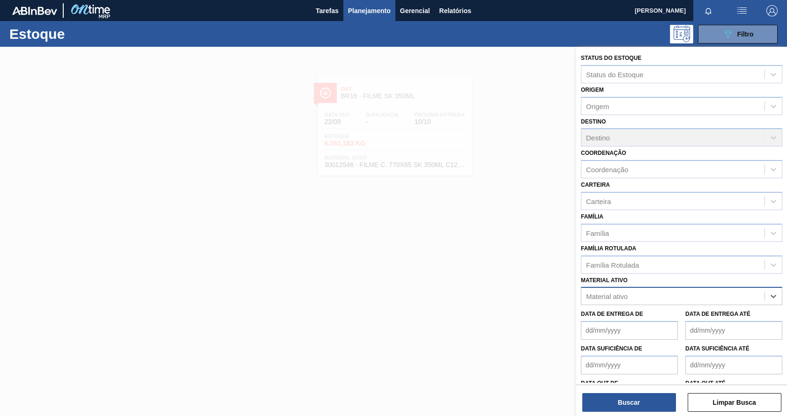
paste ativo "30012575"
type ativo "30012575"
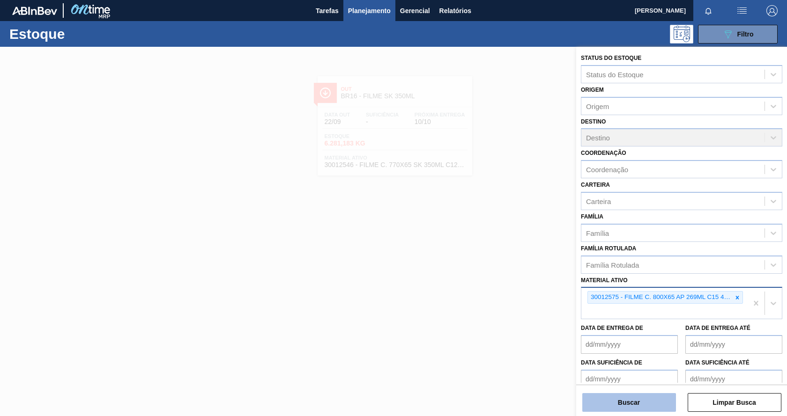
click at [655, 408] on button "Buscar" at bounding box center [629, 402] width 94 height 19
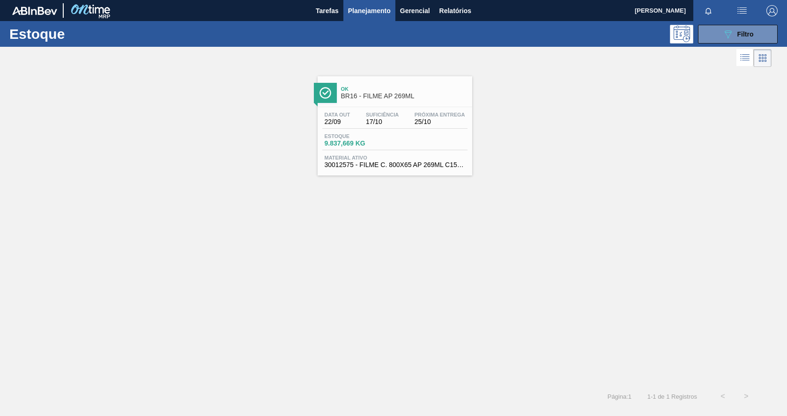
click at [439, 146] on div "Estoque 9.837,669 KG" at bounding box center [394, 141] width 145 height 17
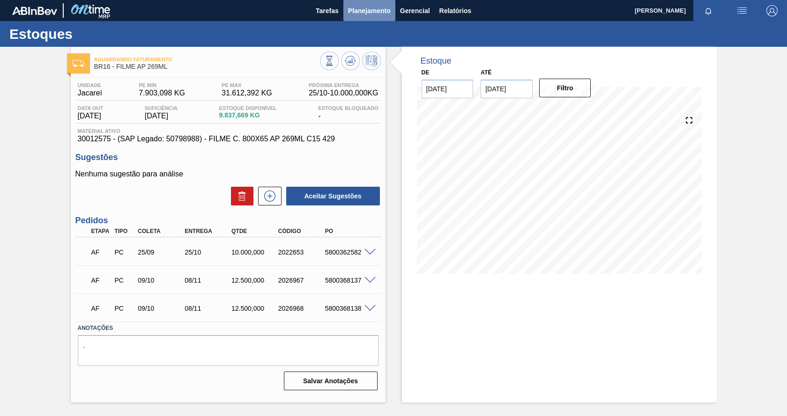
click at [355, 7] on span "Planejamento" at bounding box center [369, 10] width 43 height 11
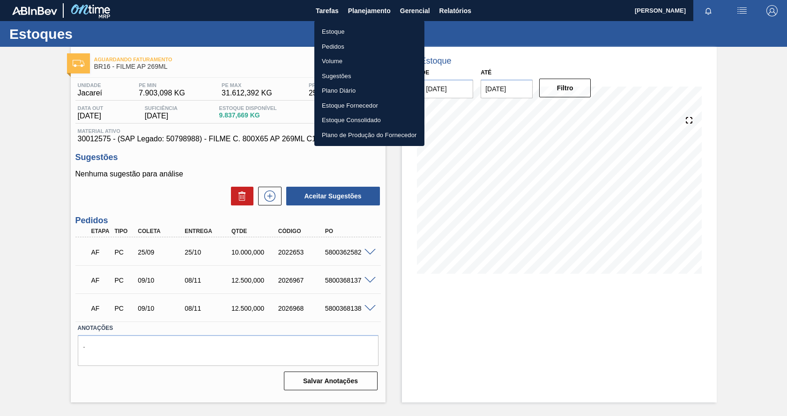
click at [349, 34] on li "Estoque" at bounding box center [369, 31] width 110 height 15
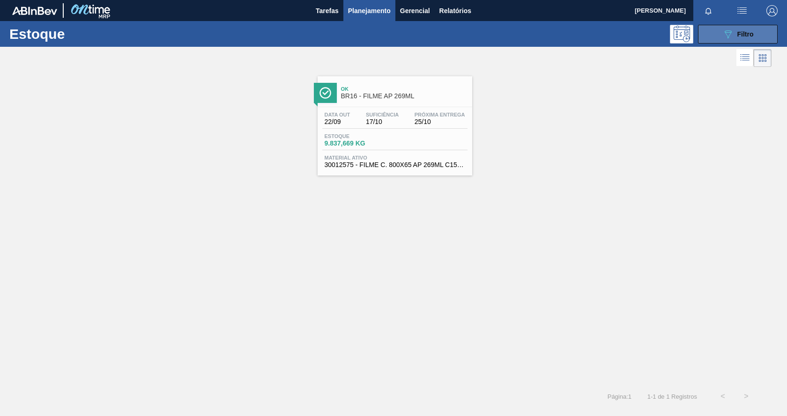
click at [753, 37] on span "Filtro" at bounding box center [745, 33] width 16 height 7
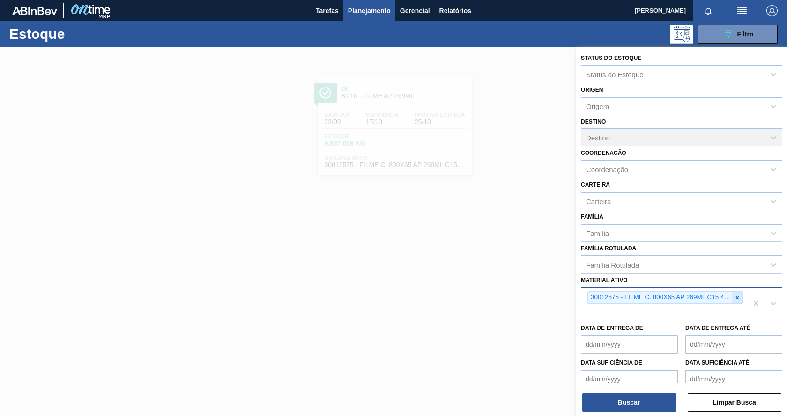
click at [736, 297] on icon at bounding box center [737, 297] width 3 height 3
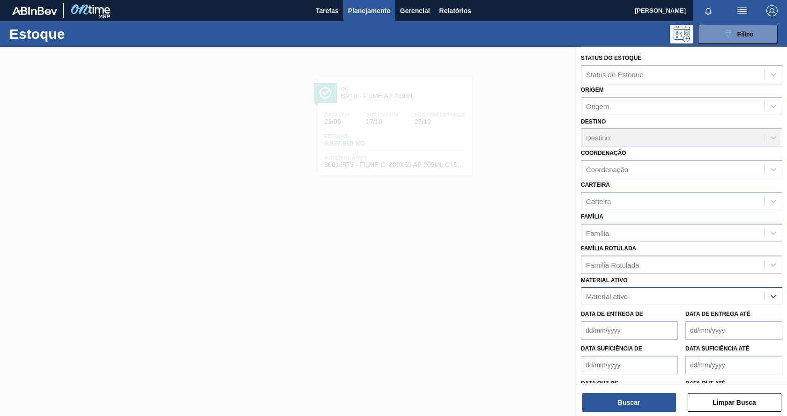
paste ativo "30012510"
type ativo "30012510"
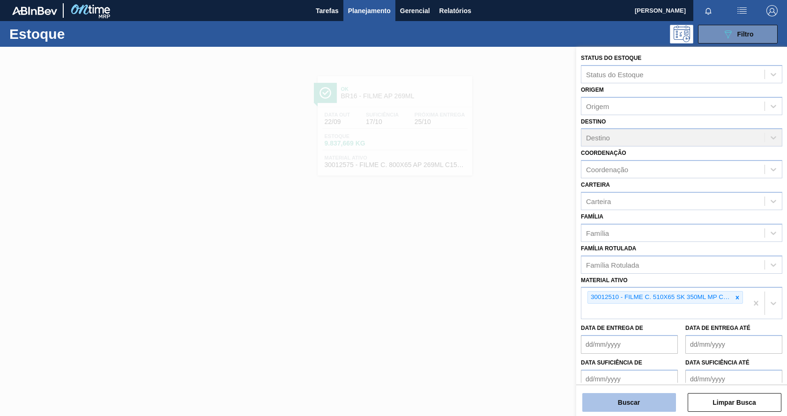
click at [591, 400] on button "Buscar" at bounding box center [629, 402] width 94 height 19
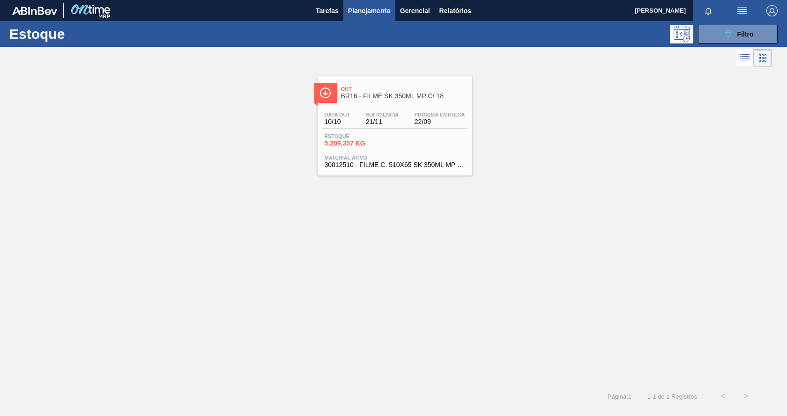
click at [311, 69] on link "Out BR16 - FILME SK 350ML MP C/ 18 Data out 10/10 Suficiência 21/11 Próxima Ent…" at bounding box center [394, 122] width 166 height 106
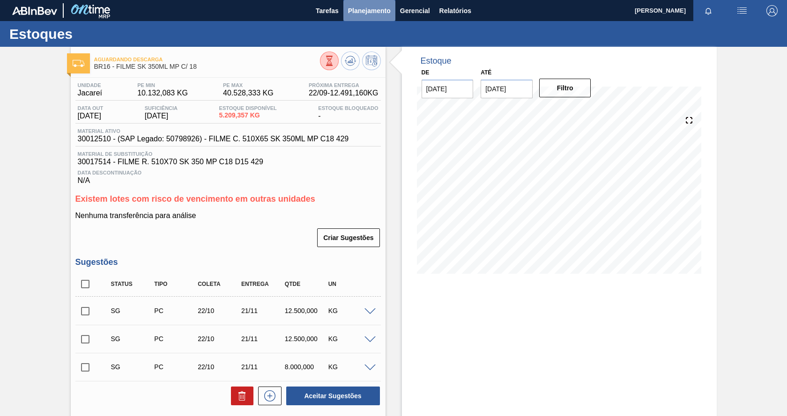
click at [365, 11] on span "Planejamento" at bounding box center [369, 10] width 43 height 11
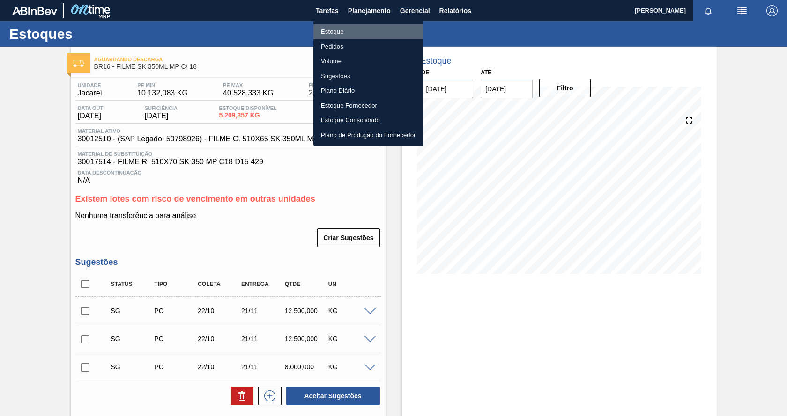
click at [339, 35] on li "Estoque" at bounding box center [368, 31] width 110 height 15
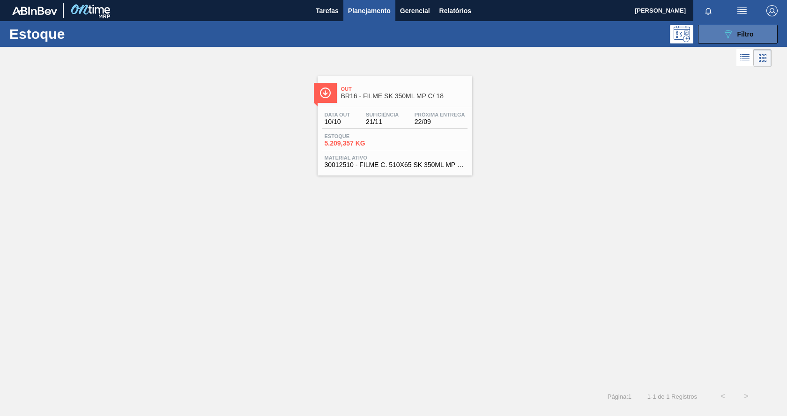
click at [739, 32] on span "Filtro" at bounding box center [745, 33] width 16 height 7
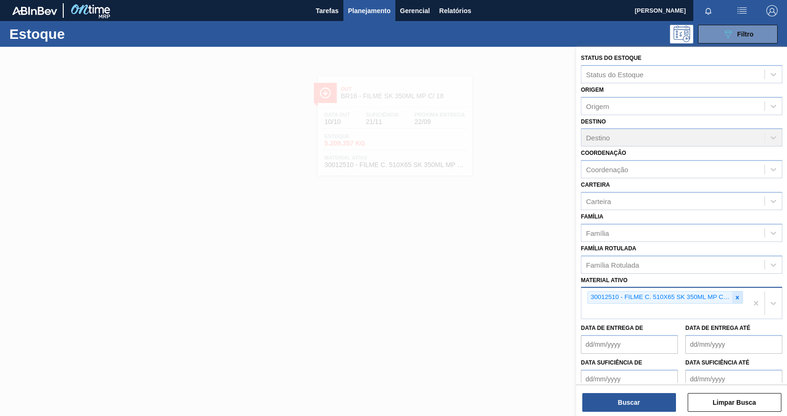
click at [738, 296] on icon at bounding box center [737, 298] width 7 height 7
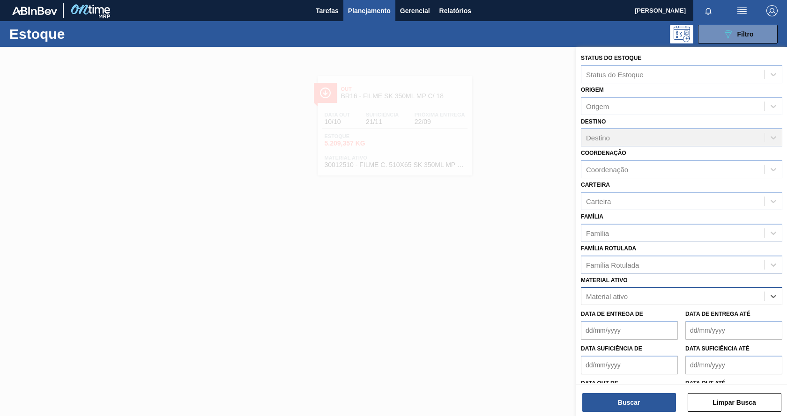
paste ativo "30012506"
type ativo "30012506"
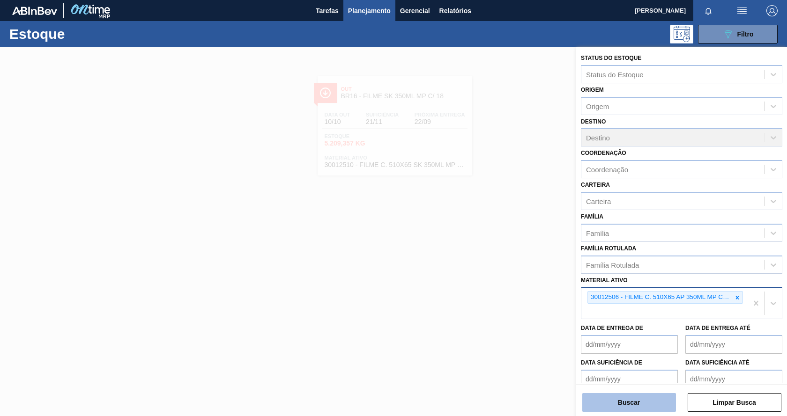
drag, startPoint x: 664, startPoint y: 416, endPoint x: 659, endPoint y: 406, distance: 11.5
click at [664, 416] on div "Status do Estoque Status do Estoque Origem Origem Destino Destino Coordenação C…" at bounding box center [681, 232] width 211 height 371
click at [659, 405] on button "Buscar" at bounding box center [629, 402] width 94 height 19
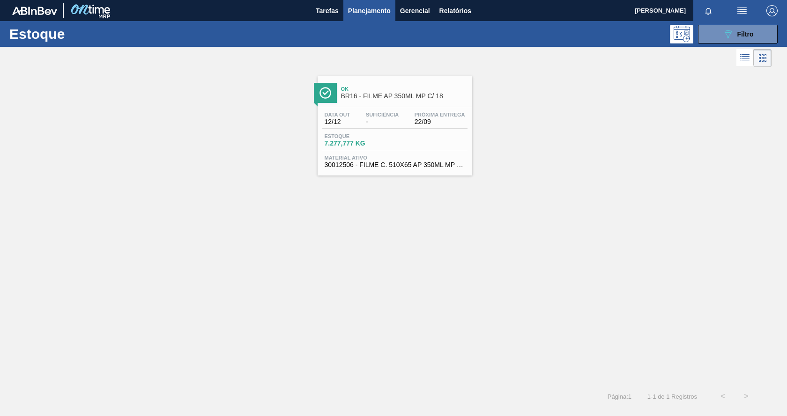
click at [387, 160] on span "Material ativo" at bounding box center [395, 158] width 141 height 6
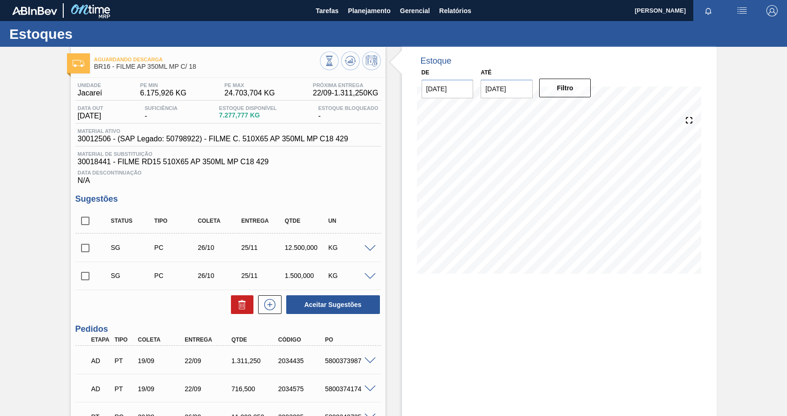
scroll to position [94, 0]
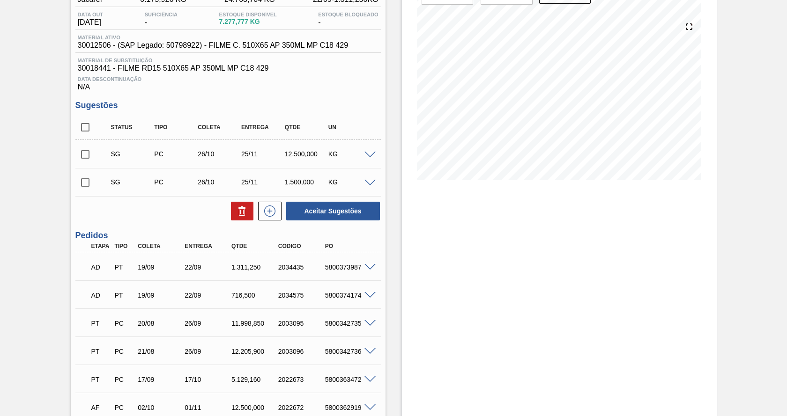
click at [289, 275] on div "AD PT 19/09 22/09 1.311,[PHONE_NUMBER] 5800373987" at bounding box center [225, 266] width 281 height 19
drag, startPoint x: 324, startPoint y: 269, endPoint x: 361, endPoint y: 267, distance: 37.1
click at [361, 267] on div "AD PT 19/09 22/09 1.311,[PHONE_NUMBER] 5800373987" at bounding box center [227, 266] width 305 height 23
copy div "5800373987"
click at [460, 296] on div "Estoque De [DATE] Até [DATE] Filtro" at bounding box center [559, 225] width 315 height 545
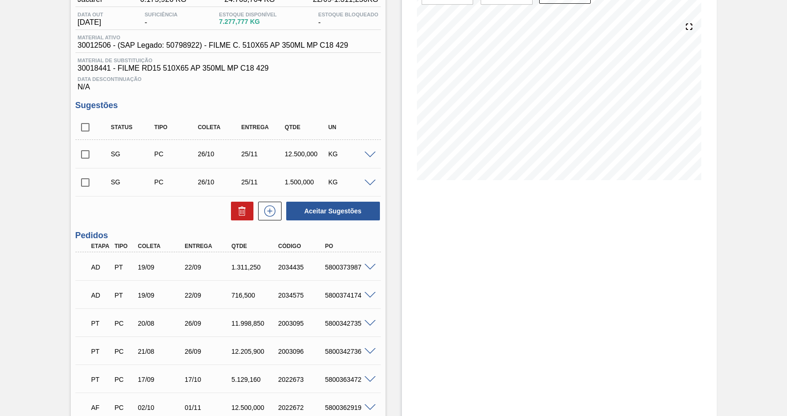
scroll to position [47, 0]
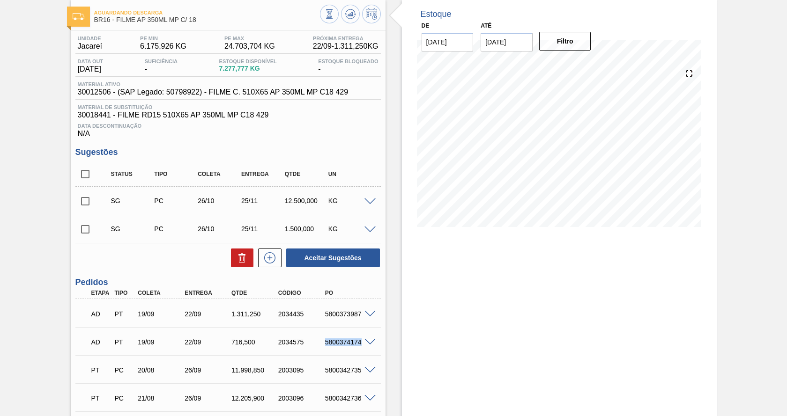
drag, startPoint x: 326, startPoint y: 342, endPoint x: 361, endPoint y: 343, distance: 35.6
click at [361, 343] on div "AD PT 19/09 22/09 716,[PHONE_NUMBER] 5800374174" at bounding box center [227, 341] width 305 height 23
copy div "5800374174"
click at [330, 333] on div "AD PT 19/09 22/09 716,[PHONE_NUMBER] 5800374174" at bounding box center [225, 341] width 281 height 19
drag, startPoint x: 325, startPoint y: 314, endPoint x: 364, endPoint y: 314, distance: 38.9
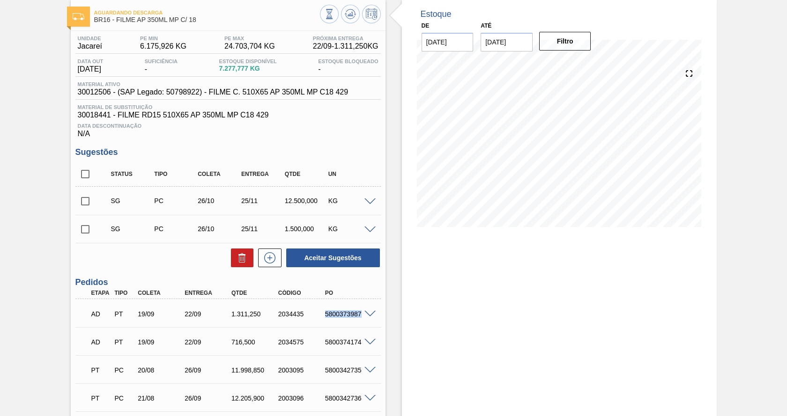
click at [364, 314] on div "AD PT 19/09 22/09 1.311,[PHONE_NUMBER] 5800373987" at bounding box center [227, 313] width 305 height 23
drag, startPoint x: 276, startPoint y: 343, endPoint x: 295, endPoint y: 339, distance: 18.6
click at [295, 339] on div "2034575" at bounding box center [302, 342] width 52 height 7
drag, startPoint x: 323, startPoint y: 343, endPoint x: 360, endPoint y: 339, distance: 36.8
click at [360, 339] on div "5800374174" at bounding box center [349, 342] width 52 height 7
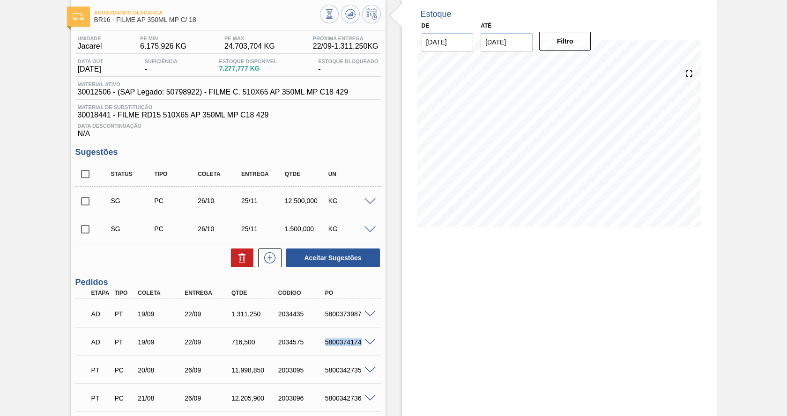
scroll to position [0, 0]
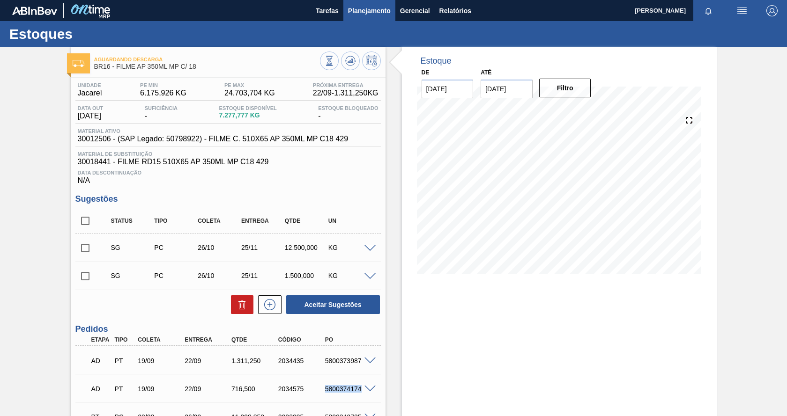
click at [363, 10] on span "Planejamento" at bounding box center [369, 10] width 43 height 11
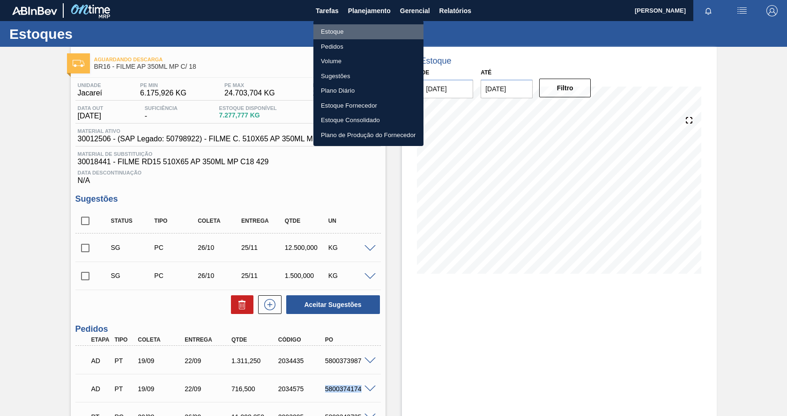
click at [340, 33] on li "Estoque" at bounding box center [368, 31] width 110 height 15
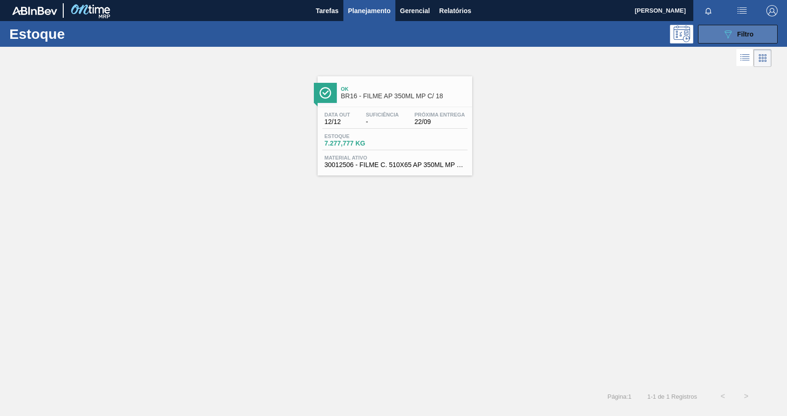
click at [737, 37] on span "Filtro" at bounding box center [745, 33] width 16 height 7
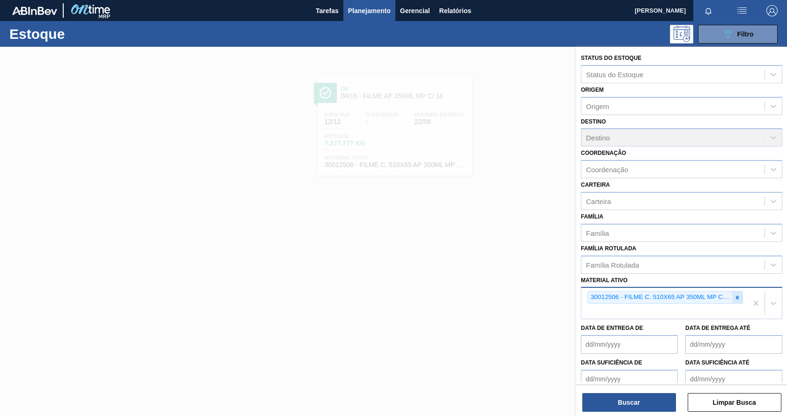
click at [734, 297] on icon at bounding box center [737, 298] width 7 height 7
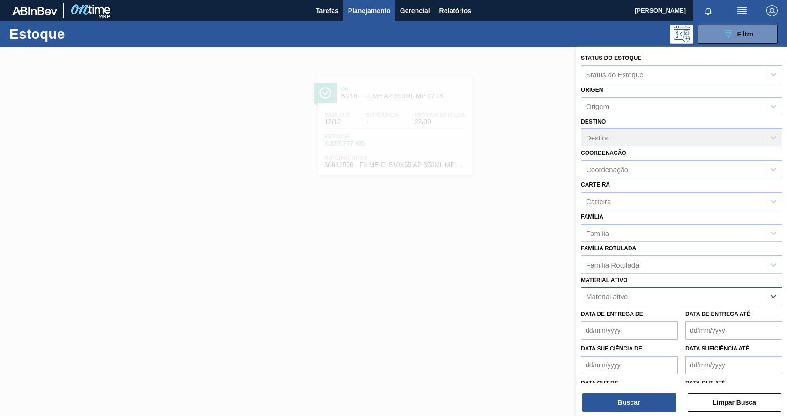
paste ativo "30012510"
type ativo "30012510"
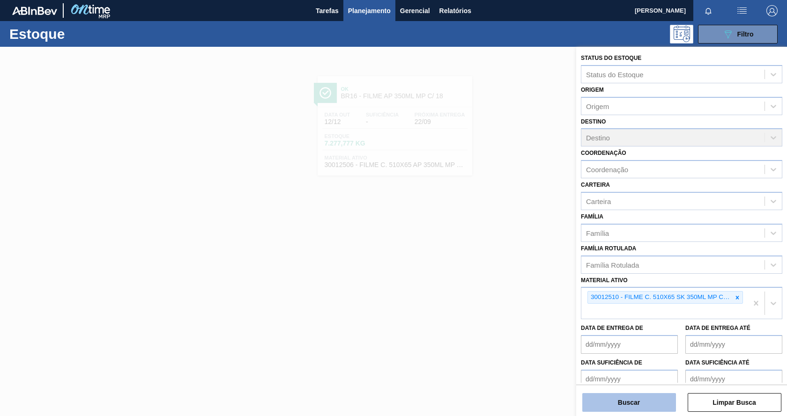
click at [658, 408] on button "Buscar" at bounding box center [629, 402] width 94 height 19
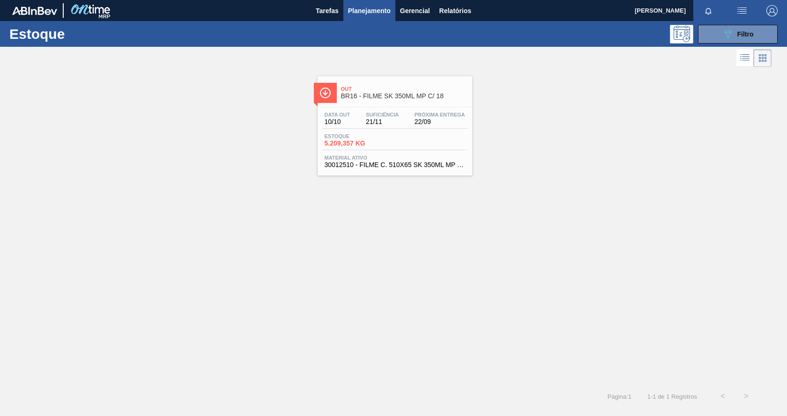
click at [405, 134] on div "Estoque 5.209,357 KG" at bounding box center [394, 141] width 145 height 17
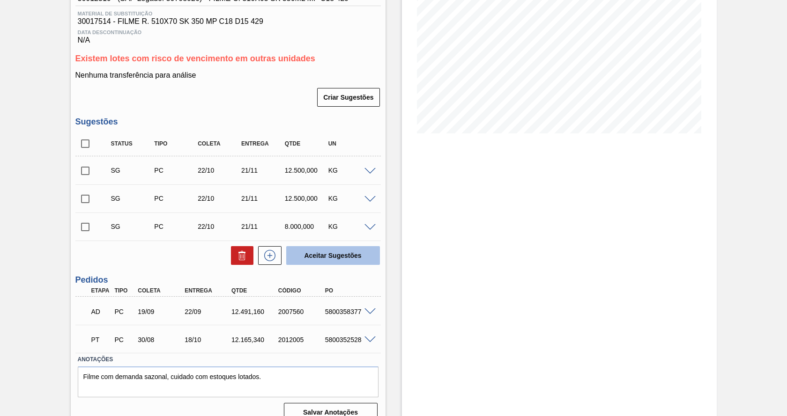
scroll to position [154, 0]
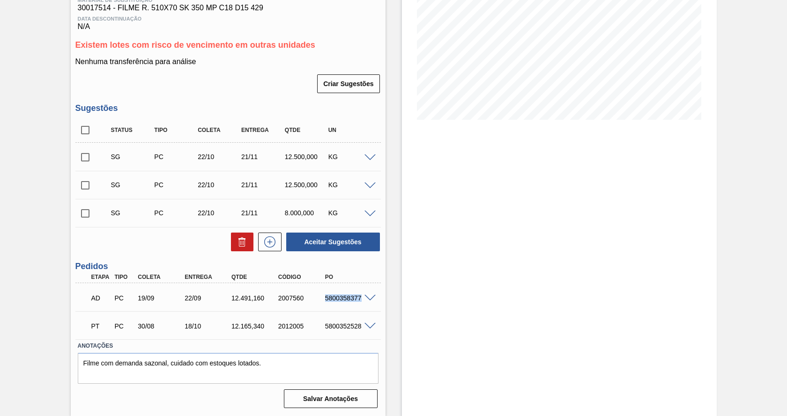
drag, startPoint x: 325, startPoint y: 298, endPoint x: 361, endPoint y: 291, distance: 36.7
click at [361, 291] on div "AD PC 19/09 22/09 12.491,160 2007560 5800358377" at bounding box center [225, 297] width 281 height 19
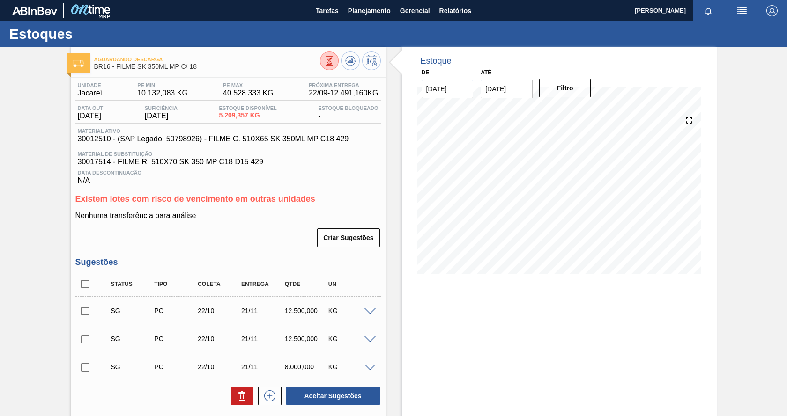
scroll to position [0, 0]
click at [362, 11] on span "Planejamento" at bounding box center [369, 10] width 43 height 11
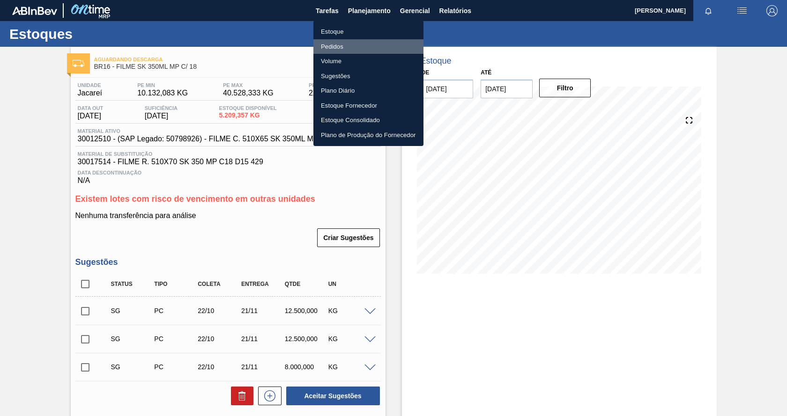
click at [339, 45] on li "Pedidos" at bounding box center [368, 46] width 110 height 15
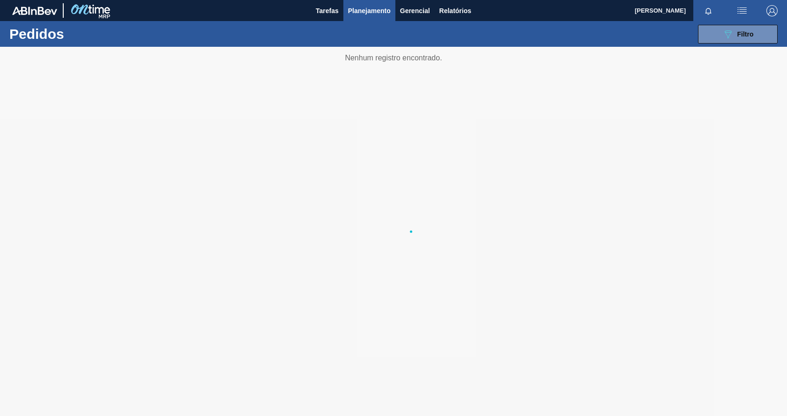
click at [341, 31] on li "Estoque" at bounding box center [368, 33] width 82 height 8
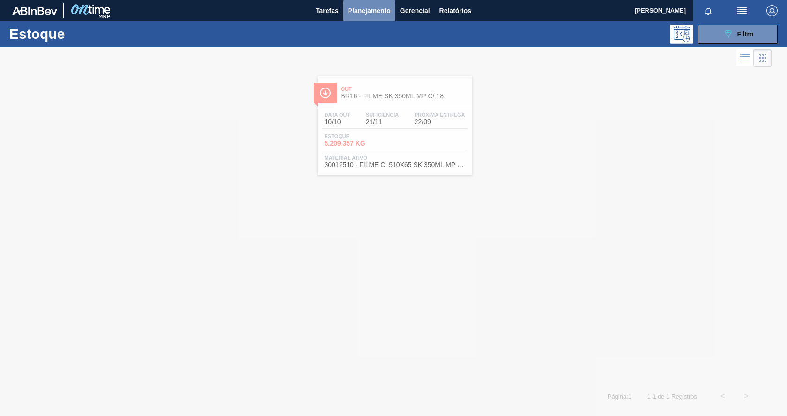
click at [385, 15] on span "Planejamento" at bounding box center [369, 10] width 43 height 11
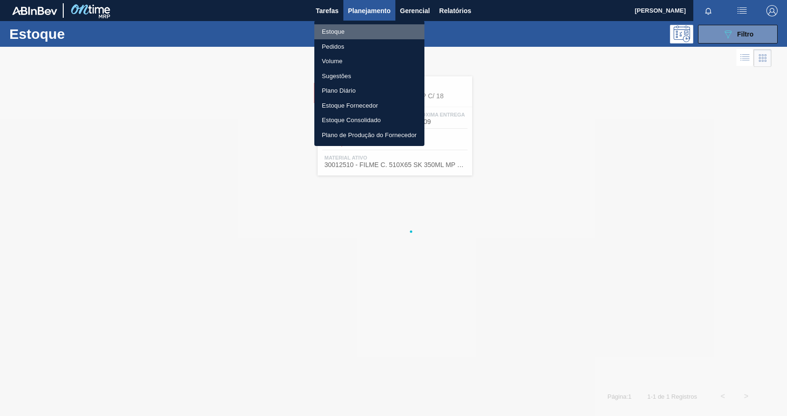
click at [343, 33] on li "Estoque" at bounding box center [369, 31] width 110 height 15
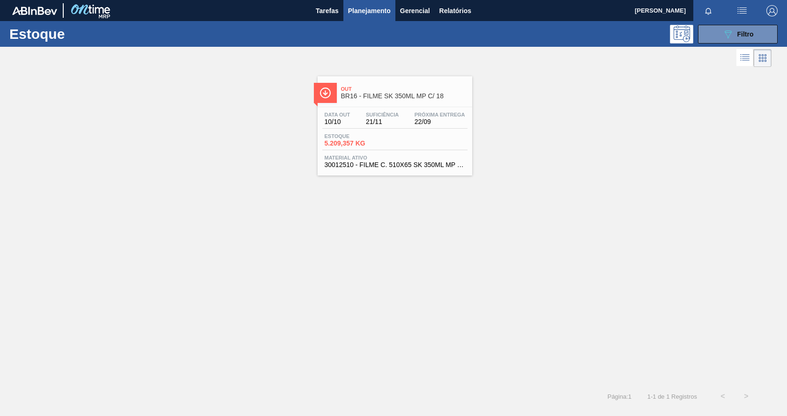
click at [727, 44] on div "Estoque 089F7B8B-B2A5-4AFE-B5C0-19BA573D28AC Filtro" at bounding box center [393, 34] width 787 height 26
click at [727, 36] on icon "089F7B8B-B2A5-4AFE-B5C0-19BA573D28AC" at bounding box center [727, 34] width 11 height 11
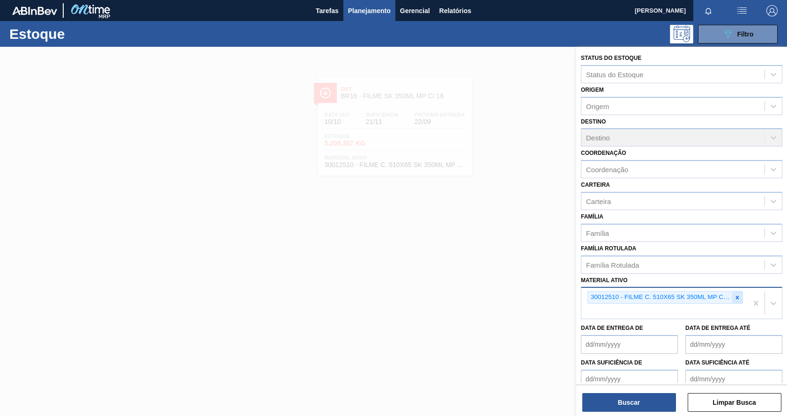
click at [737, 300] on icon at bounding box center [737, 298] width 7 height 7
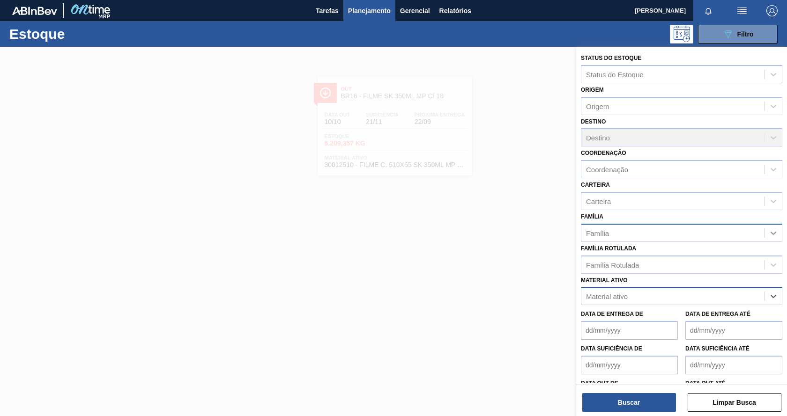
paste ativo "30012600"
type ativo "30012600"
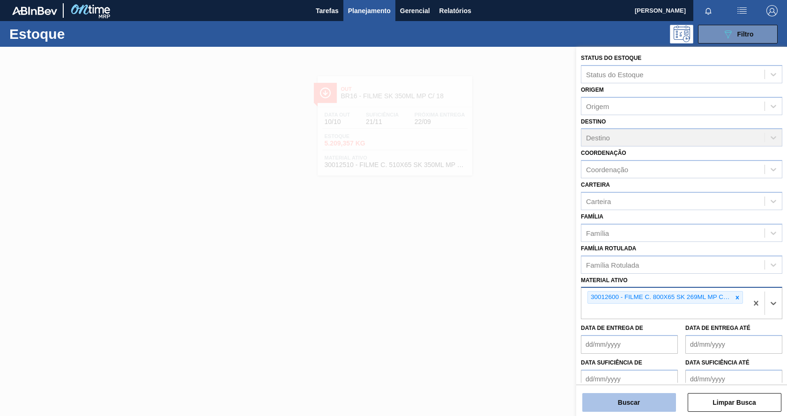
click at [636, 406] on button "Buscar" at bounding box center [629, 402] width 94 height 19
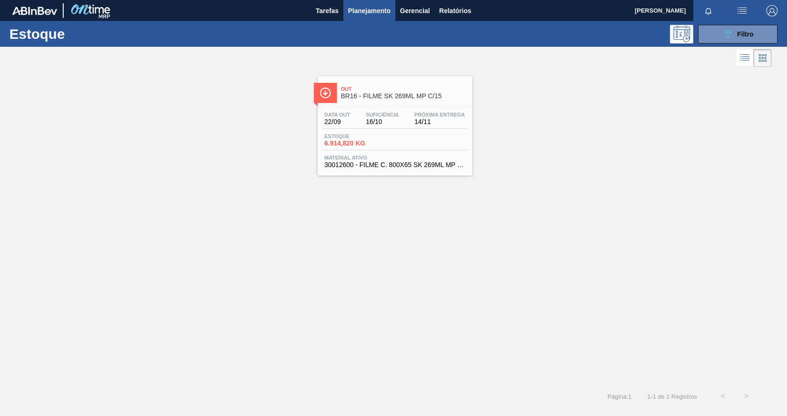
click at [414, 147] on div "Estoque 6.914,820 KG" at bounding box center [394, 141] width 145 height 17
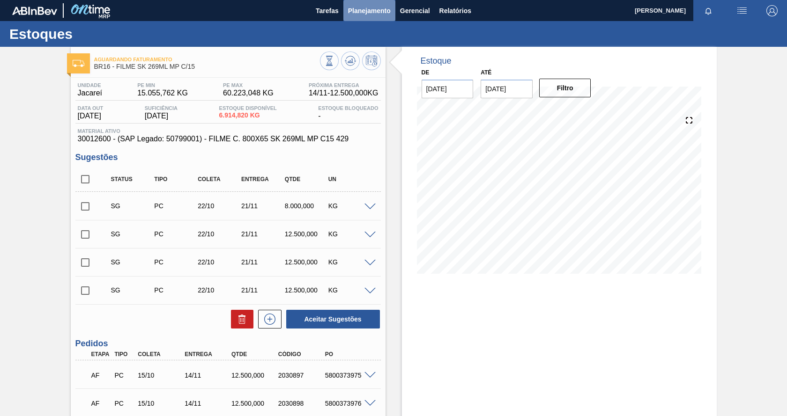
click at [365, 14] on span "Planejamento" at bounding box center [369, 10] width 43 height 11
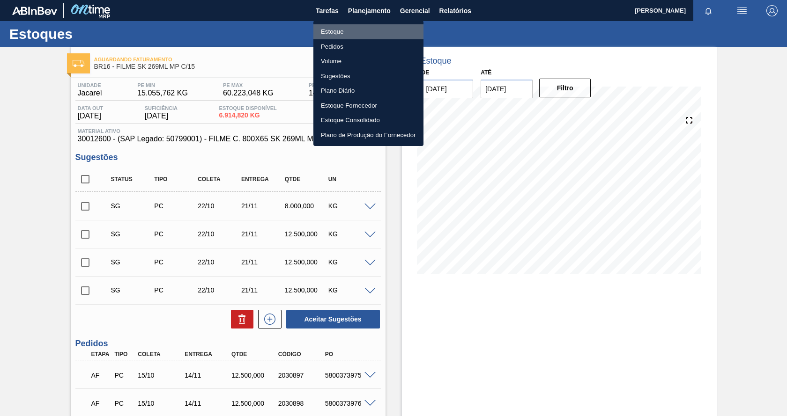
click at [342, 34] on li "Estoque" at bounding box center [368, 31] width 110 height 15
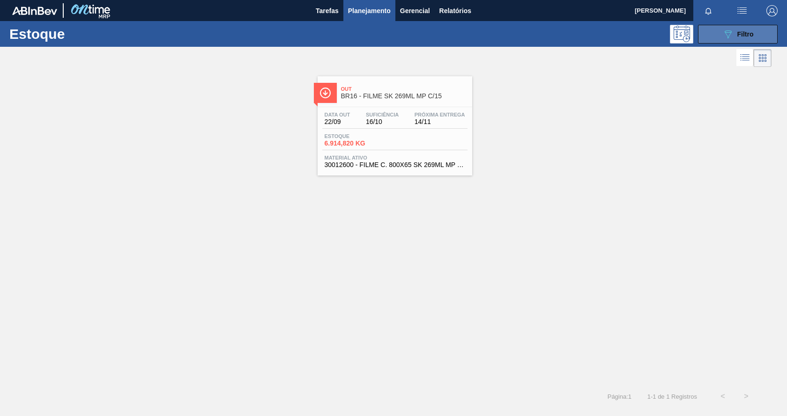
click at [729, 34] on icon "089F7B8B-B2A5-4AFE-B5C0-19BA573D28AC" at bounding box center [727, 34] width 11 height 11
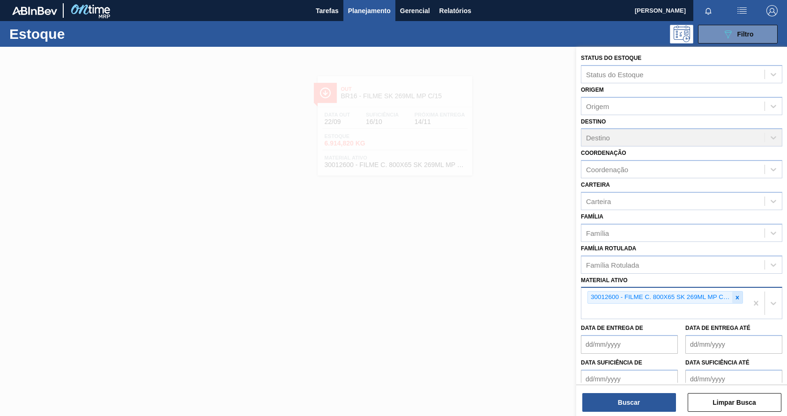
click at [738, 301] on div at bounding box center [737, 298] width 10 height 12
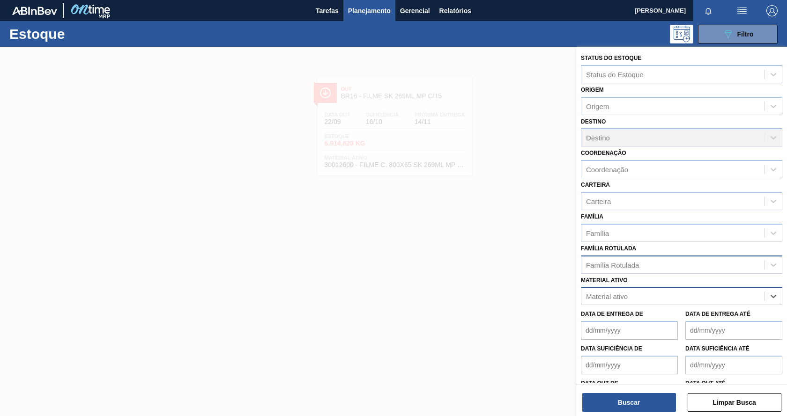
paste ativo "30033729"
type ativo "30033729"
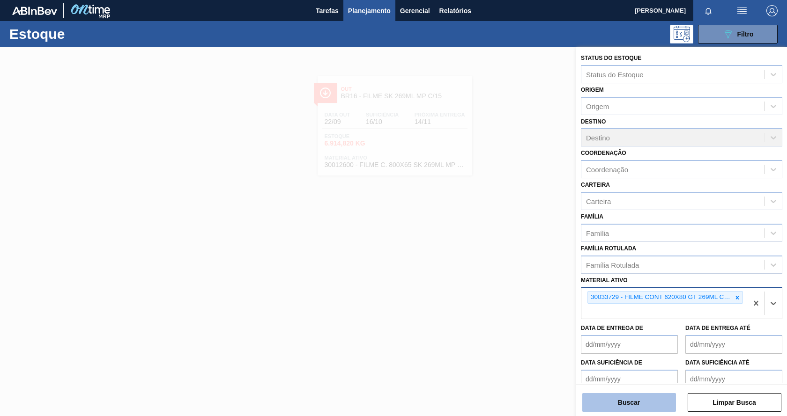
click at [608, 409] on button "Buscar" at bounding box center [629, 402] width 94 height 19
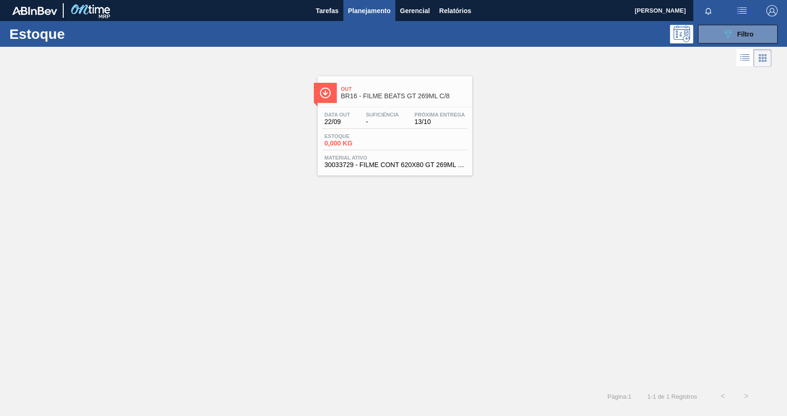
click at [460, 137] on div "Estoque 0,000 KG" at bounding box center [394, 141] width 145 height 17
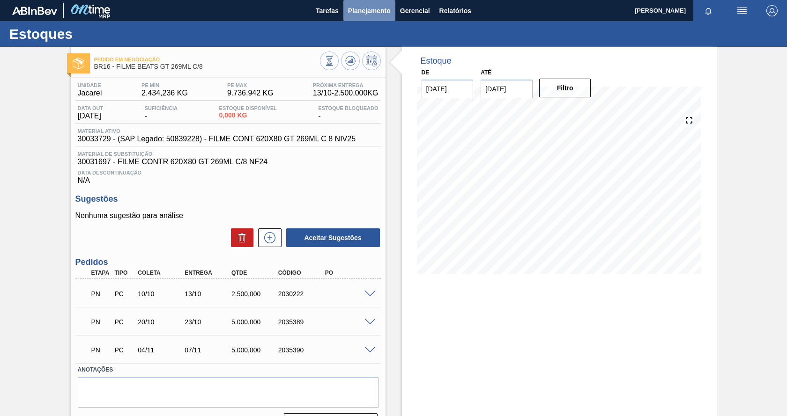
click at [381, 14] on span "Planejamento" at bounding box center [369, 10] width 43 height 11
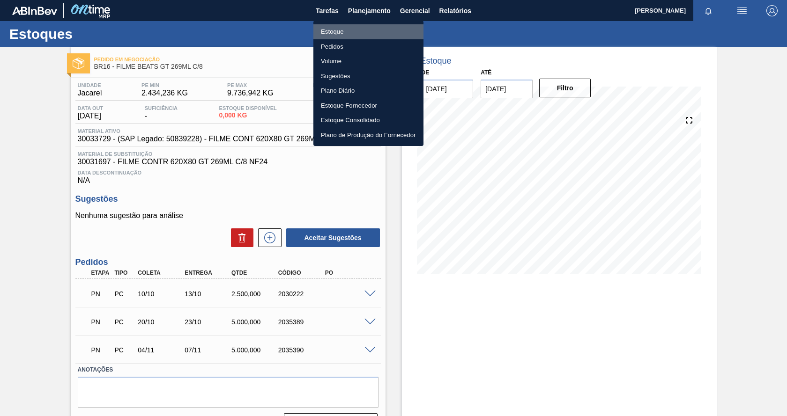
click at [340, 34] on li "Estoque" at bounding box center [368, 31] width 110 height 15
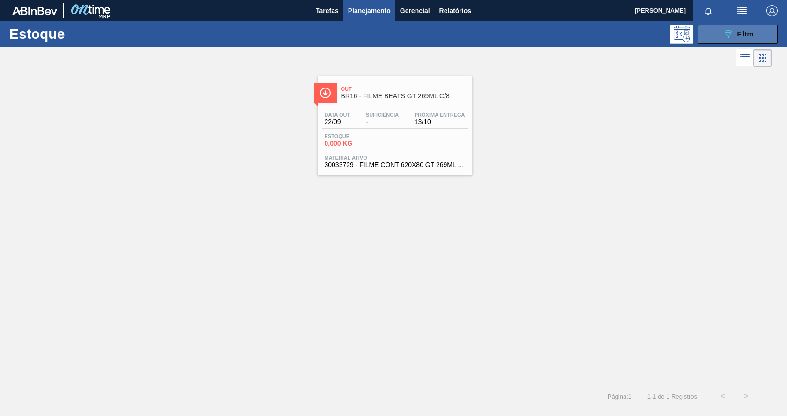
click at [727, 35] on icon "089F7B8B-B2A5-4AFE-B5C0-19BA573D28AC" at bounding box center [727, 34] width 11 height 11
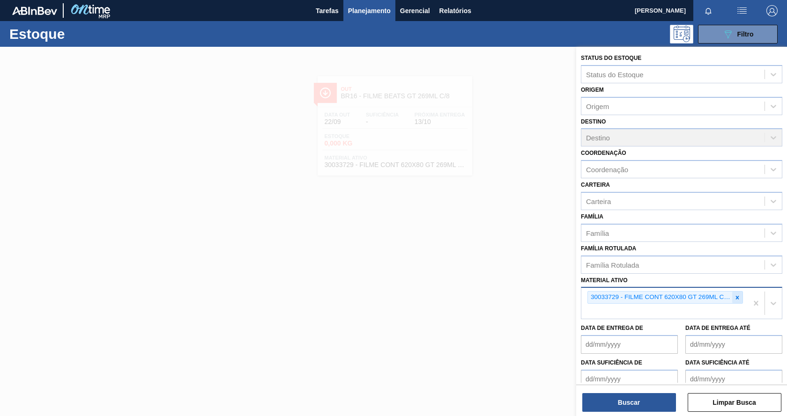
click at [736, 298] on icon at bounding box center [737, 297] width 3 height 3
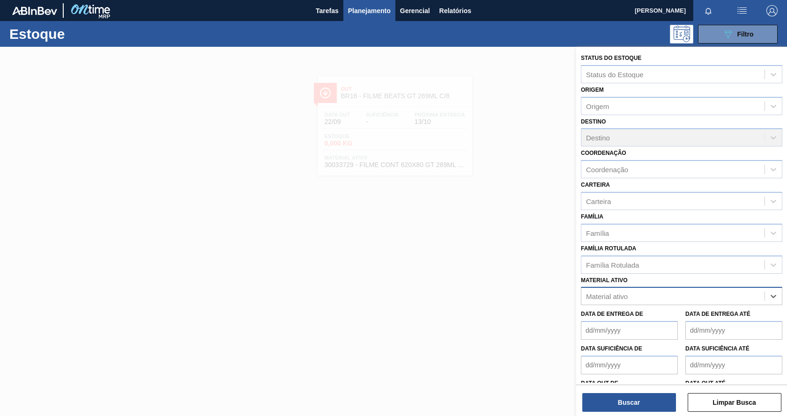
paste ativo "30033775"
type ativo "30033775"
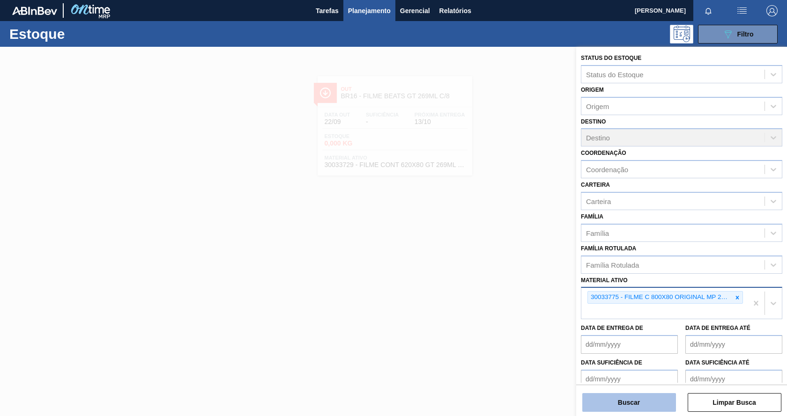
click at [642, 405] on button "Buscar" at bounding box center [629, 402] width 94 height 19
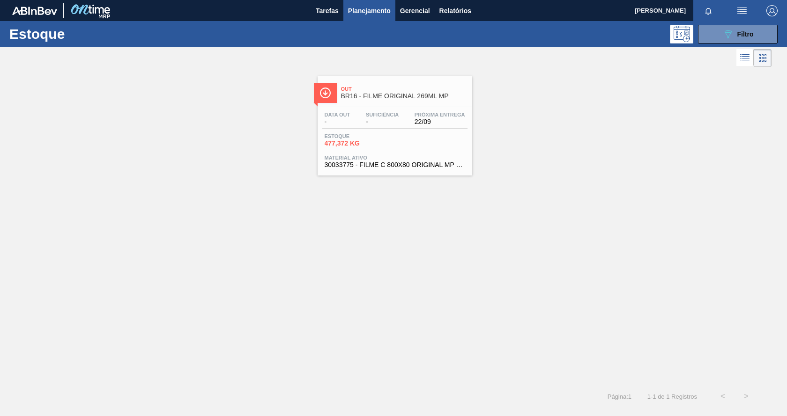
click at [414, 127] on div "Data out - Suficiência - Próxima Entrega 22/09" at bounding box center [394, 120] width 145 height 17
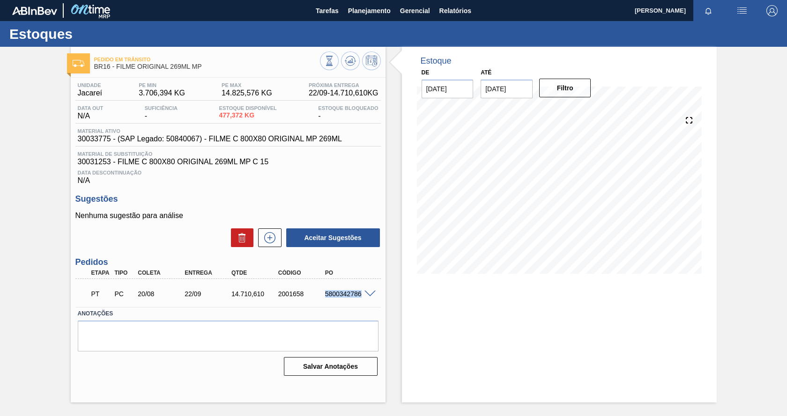
drag, startPoint x: 326, startPoint y: 296, endPoint x: 360, endPoint y: 289, distance: 34.8
click at [360, 289] on div "PT PC 20/08 22/09 14.710,[PHONE_NUMBER] 5800342786" at bounding box center [225, 293] width 281 height 19
